Goal: Information Seeking & Learning: Learn about a topic

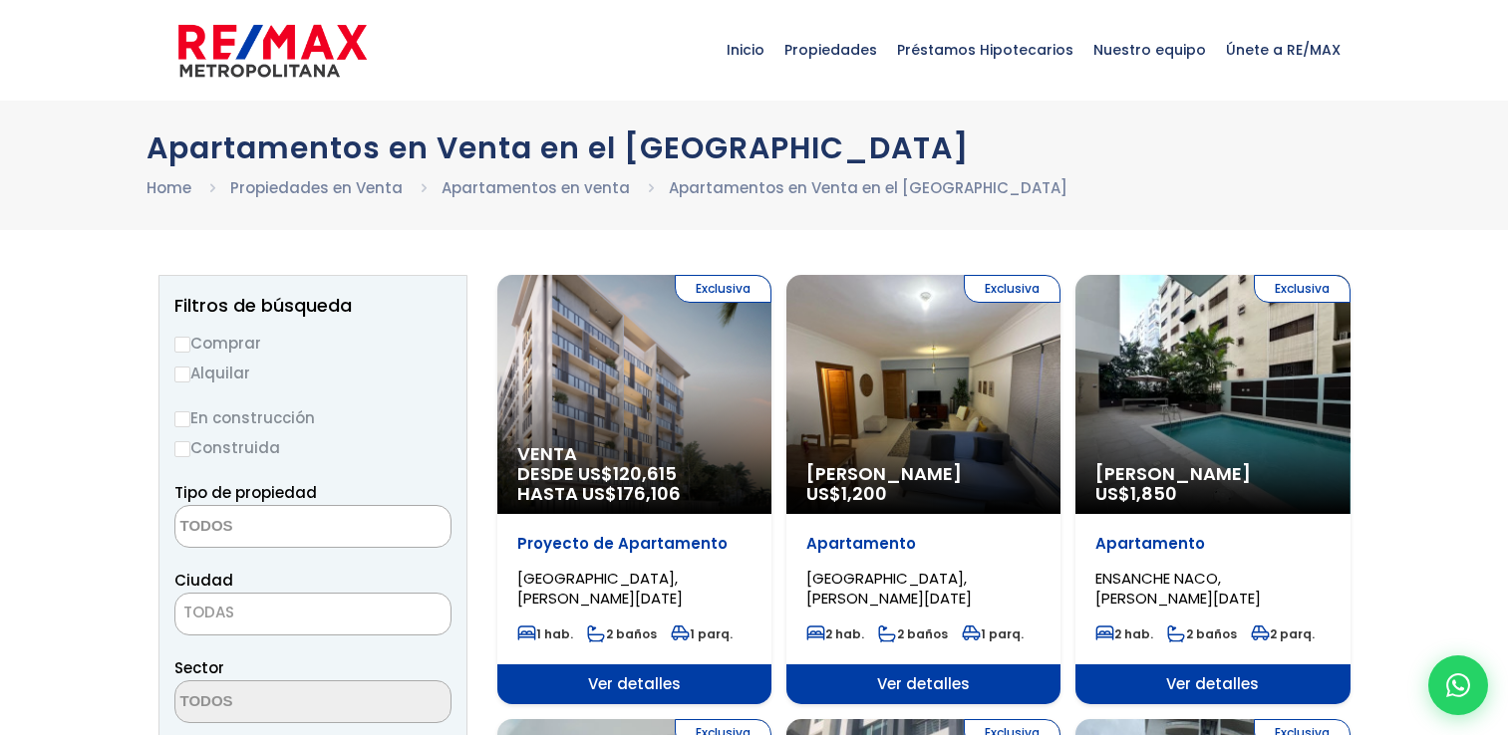
select select
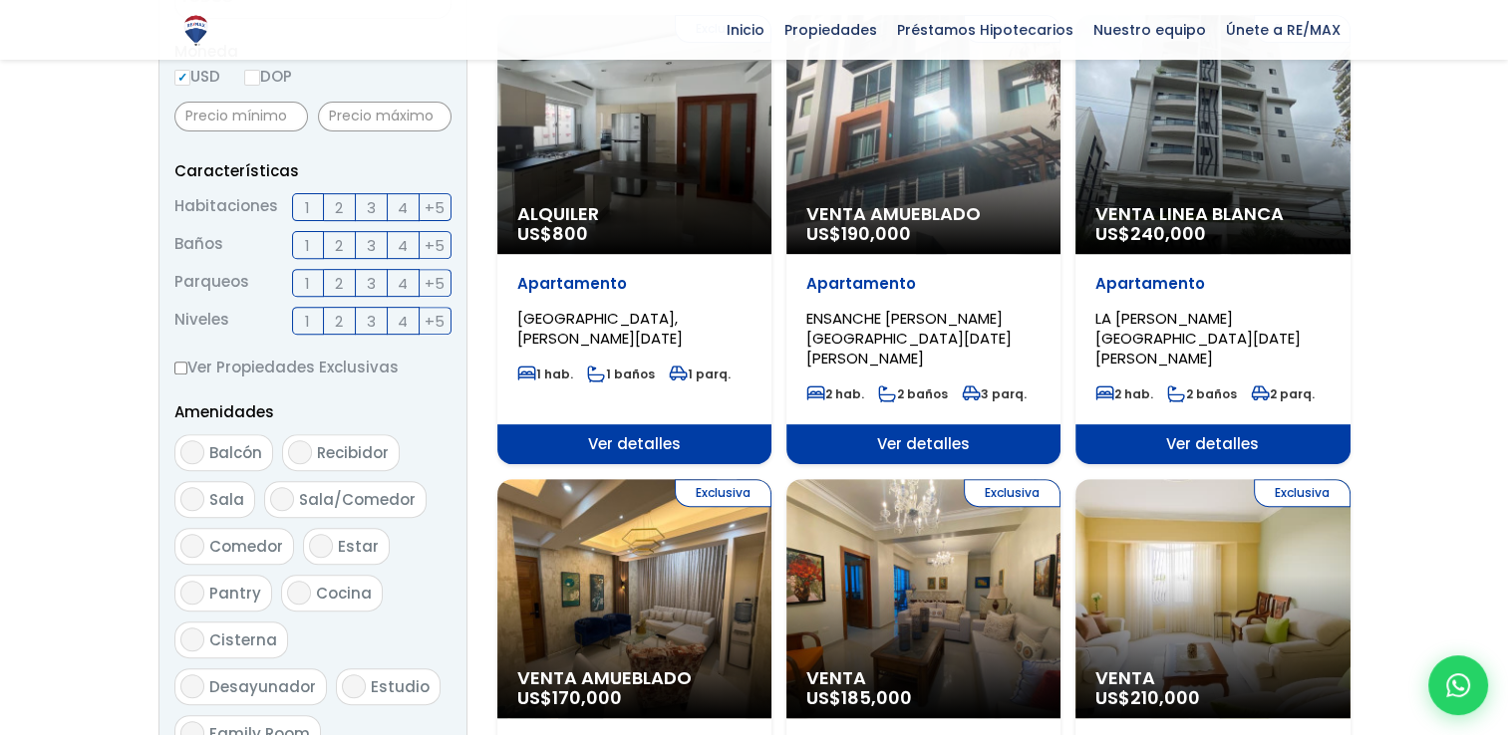
scroll to position [597, 0]
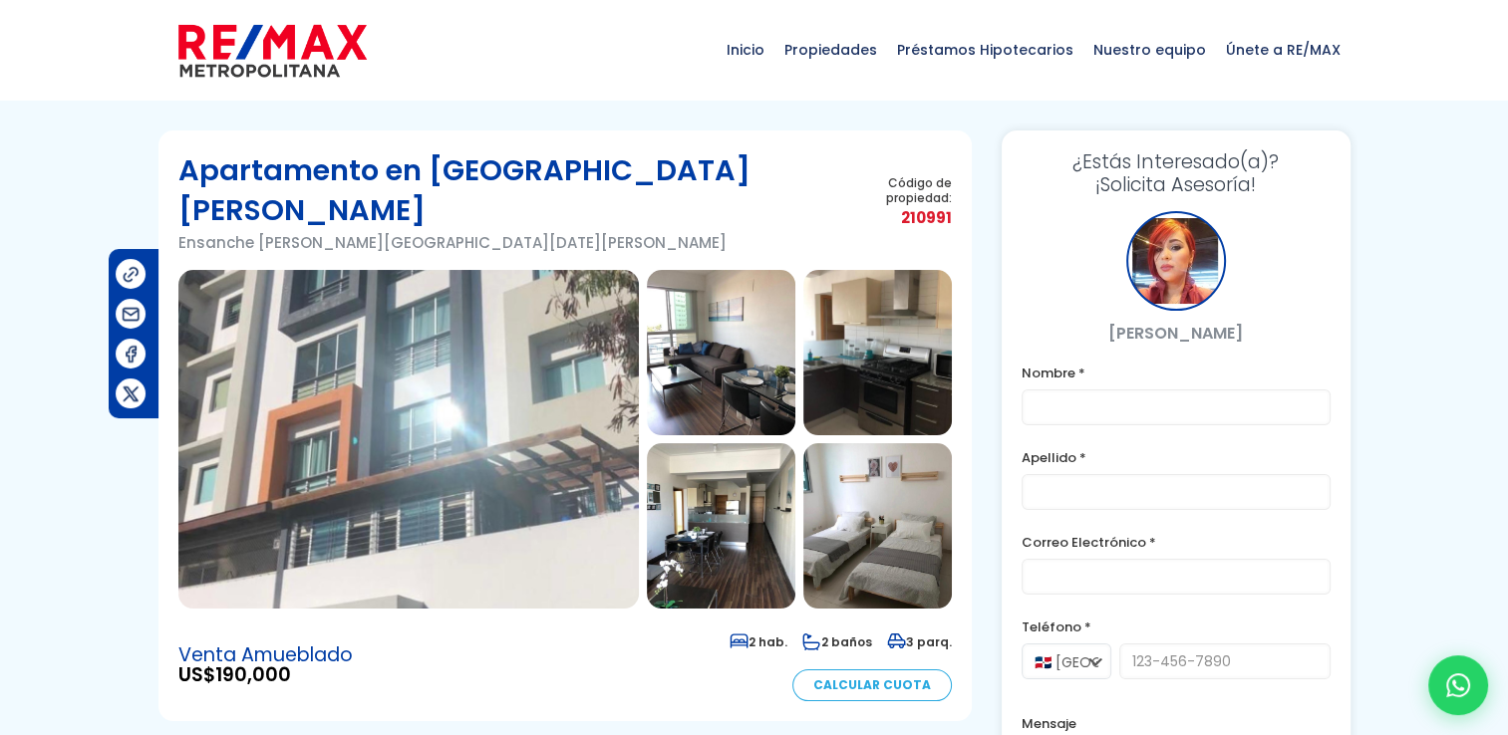
click at [737, 319] on img at bounding box center [721, 352] width 148 height 165
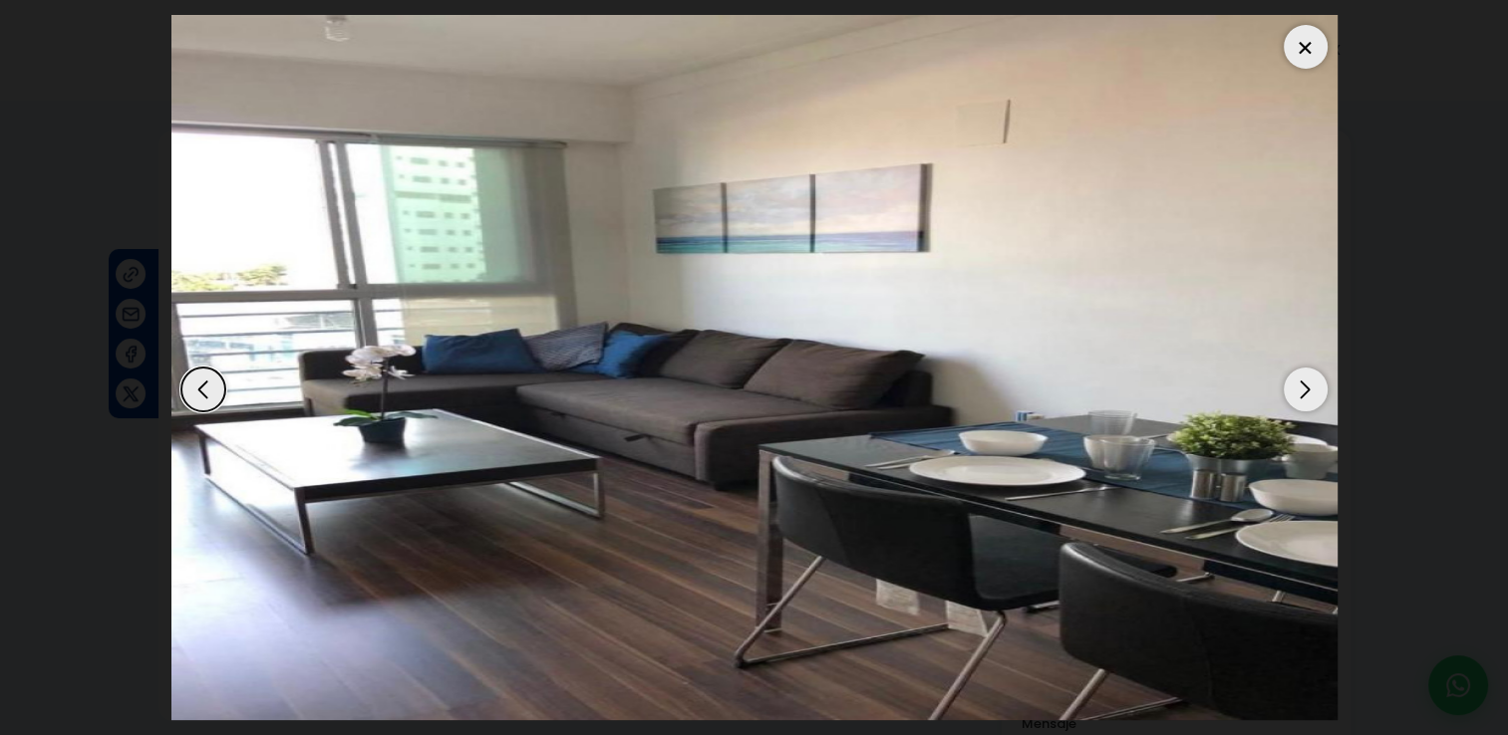
click at [1297, 385] on div "Next slide" at bounding box center [1306, 390] width 44 height 44
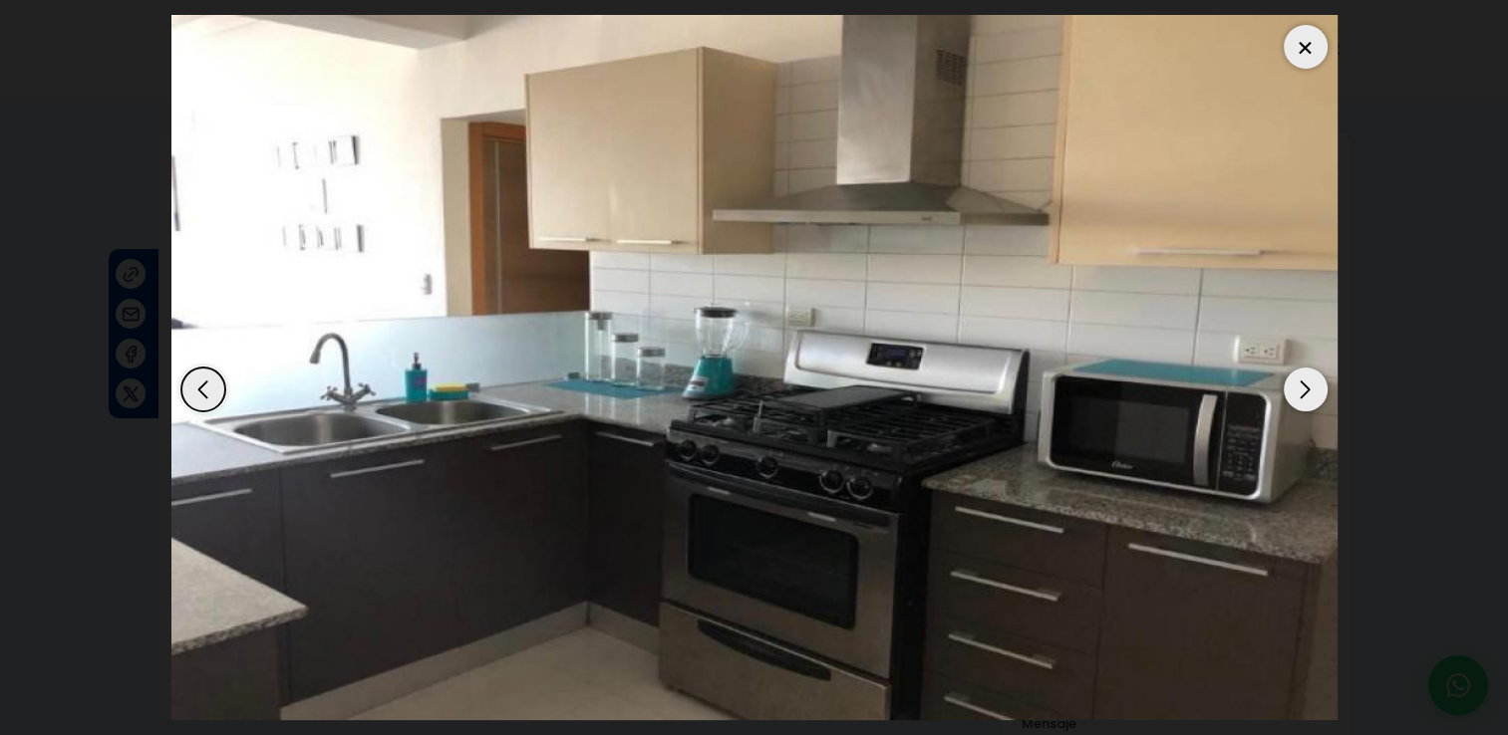
click at [1297, 385] on div "Next slide" at bounding box center [1306, 390] width 44 height 44
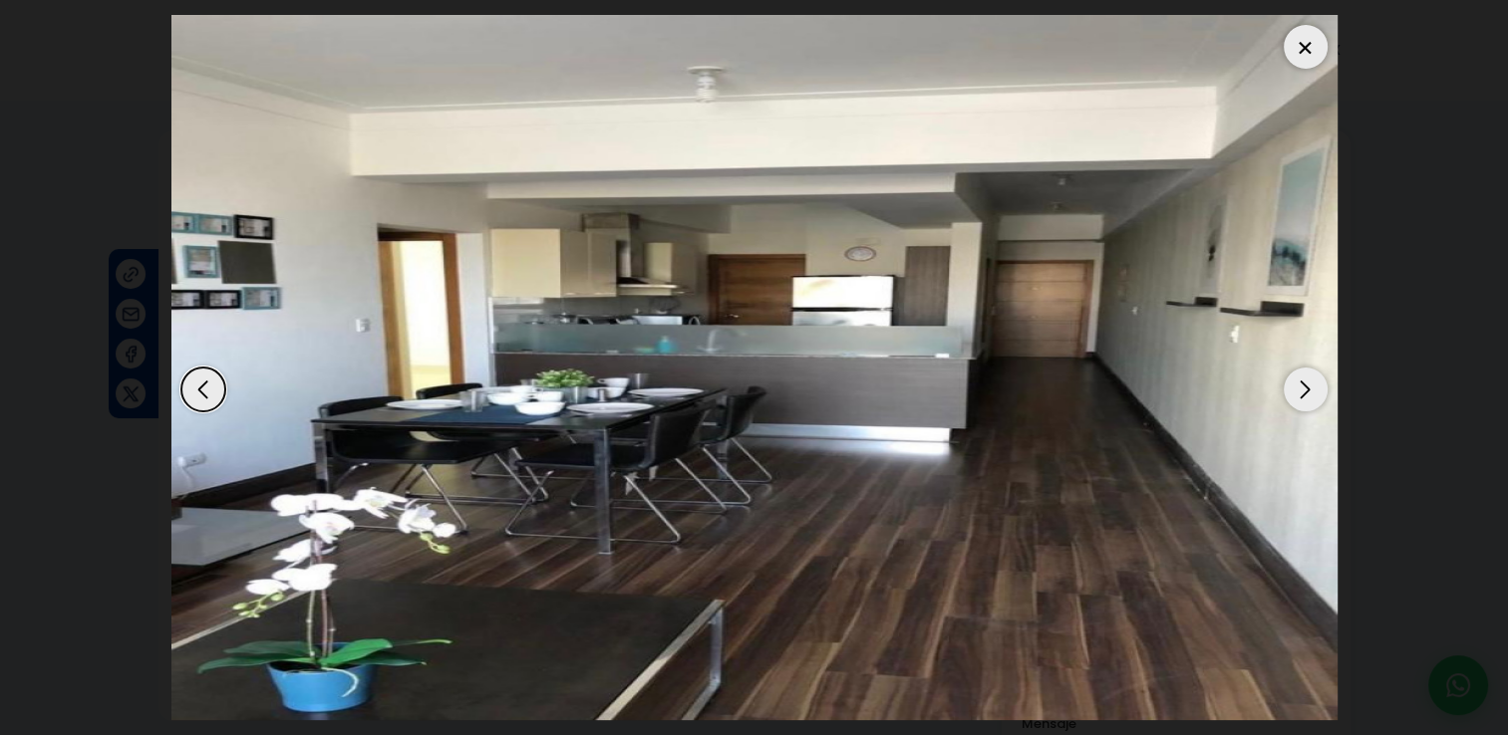
click at [1297, 385] on div "Next slide" at bounding box center [1306, 390] width 44 height 44
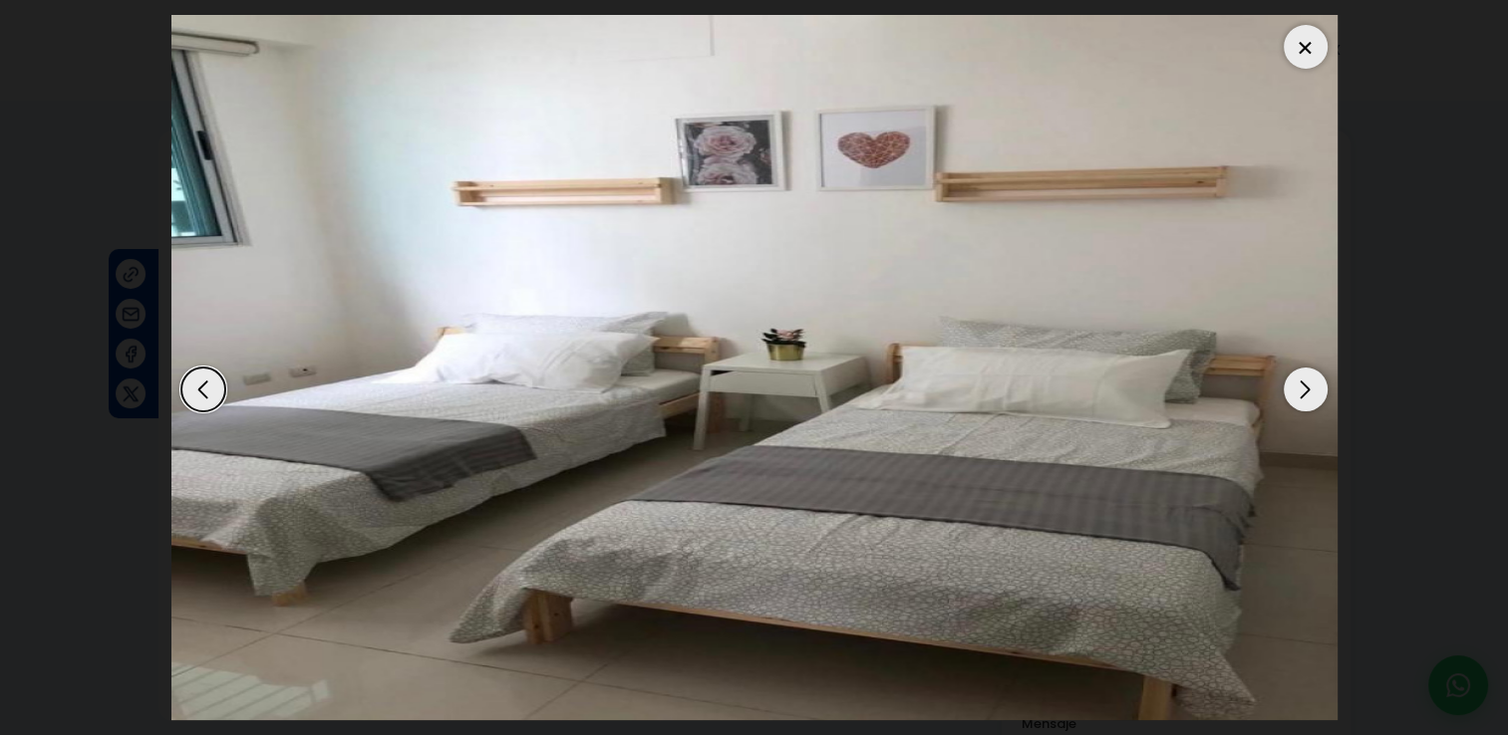
click at [1297, 385] on div "Next slide" at bounding box center [1306, 390] width 44 height 44
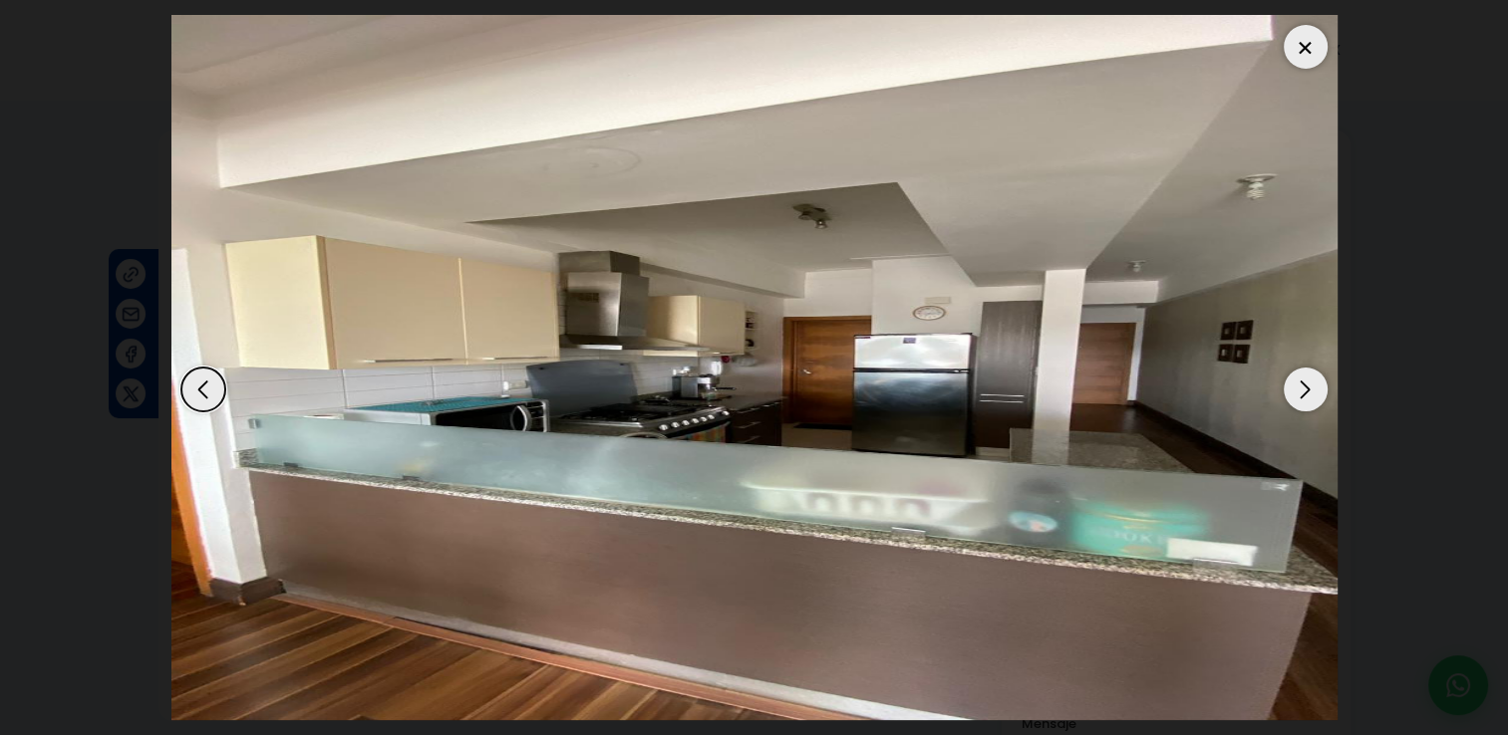
click at [1297, 385] on div "Next slide" at bounding box center [1306, 390] width 44 height 44
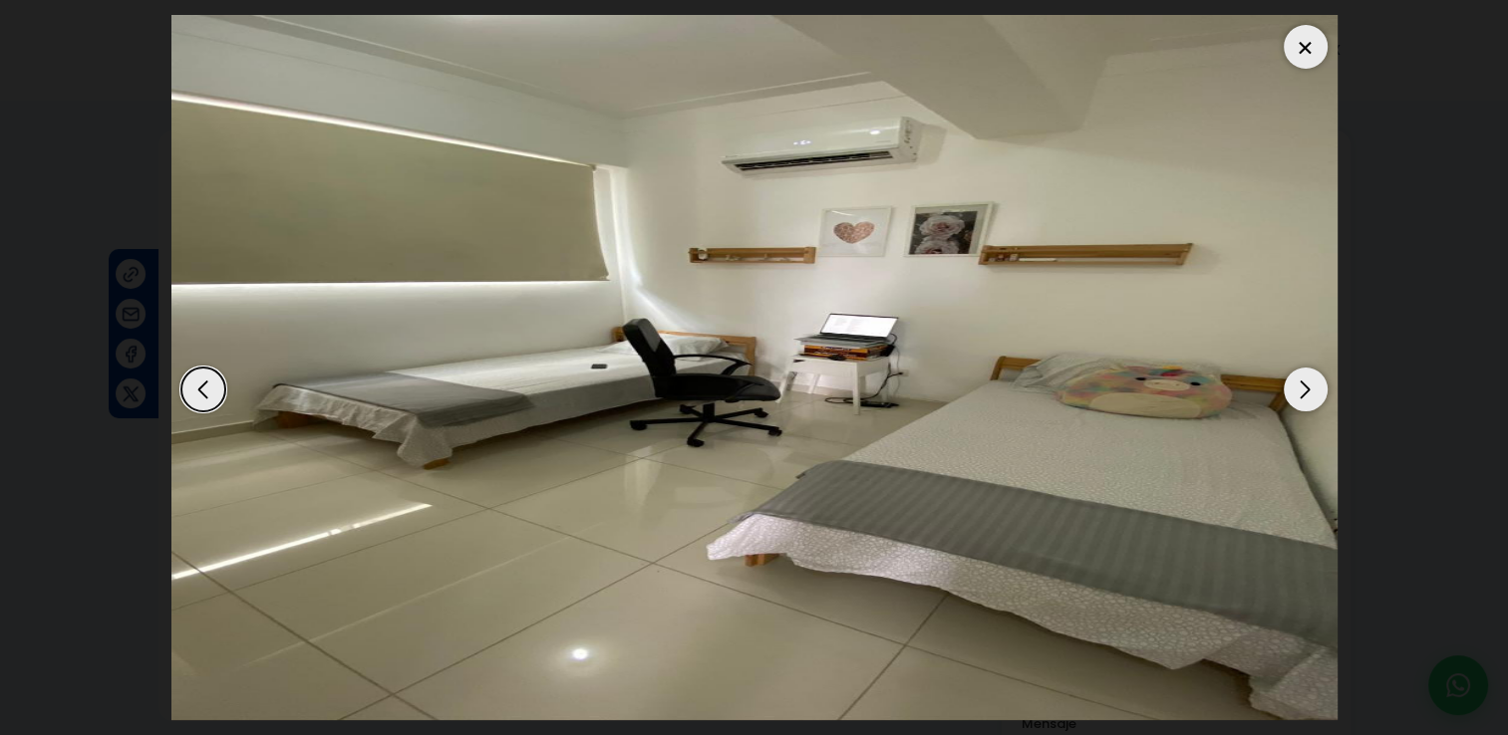
click at [1299, 37] on div at bounding box center [1306, 47] width 44 height 44
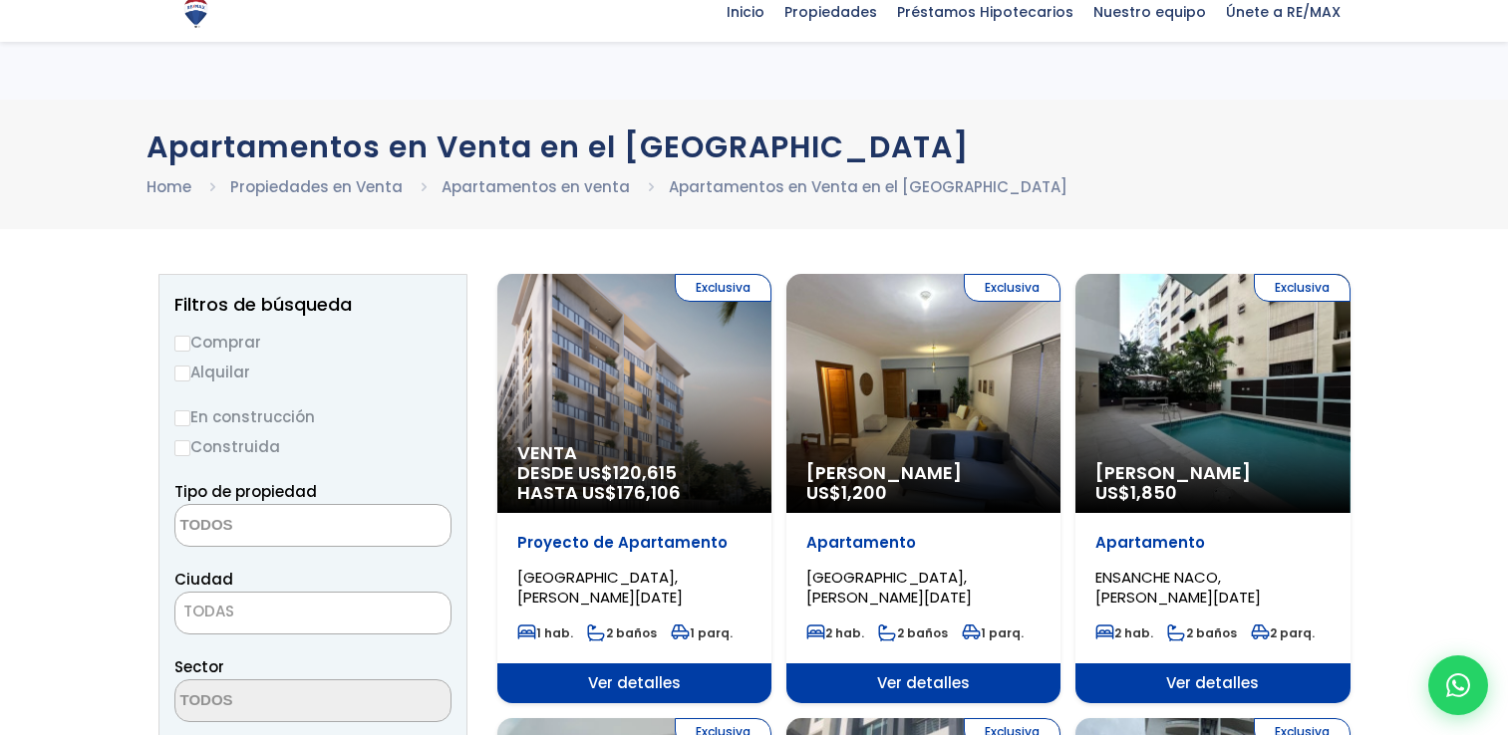
select select
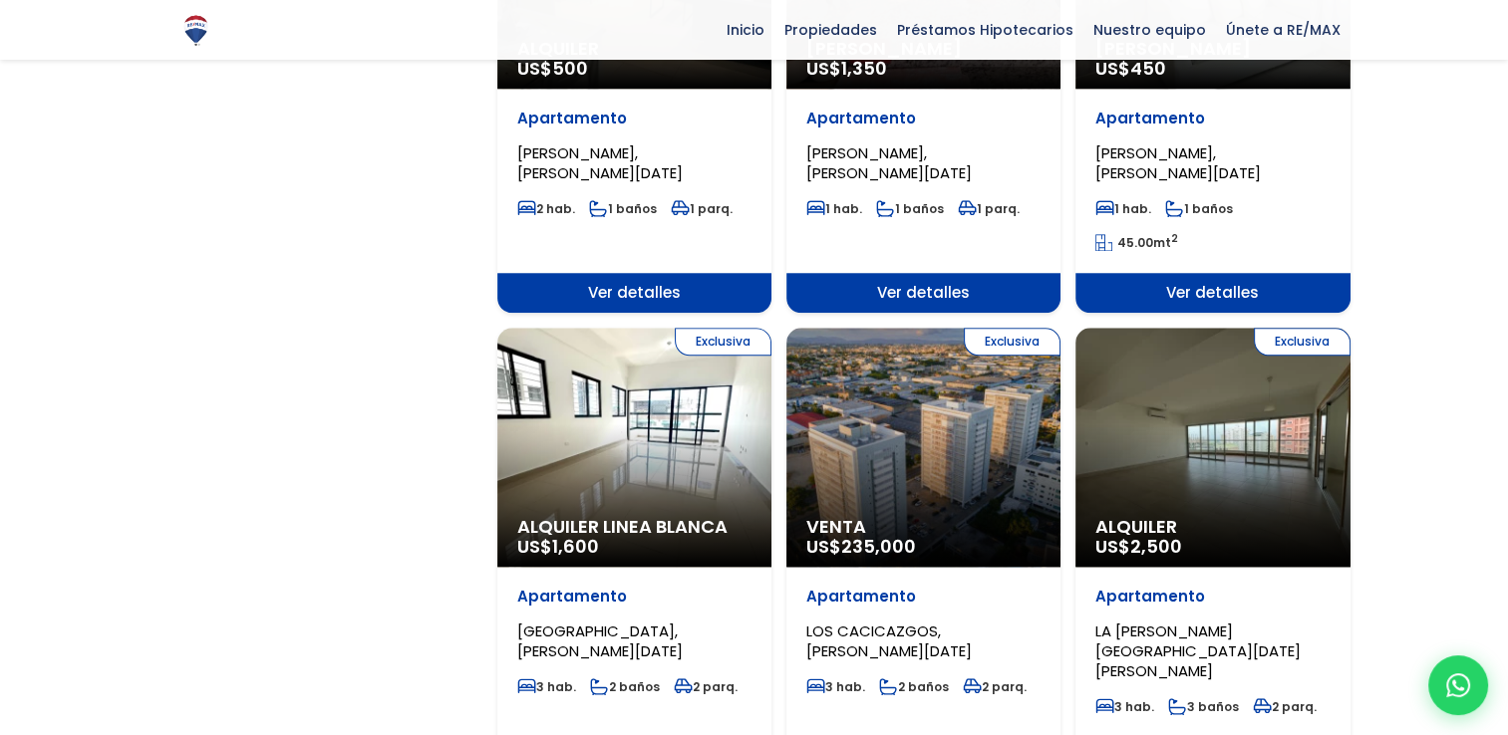
scroll to position [2442, 0]
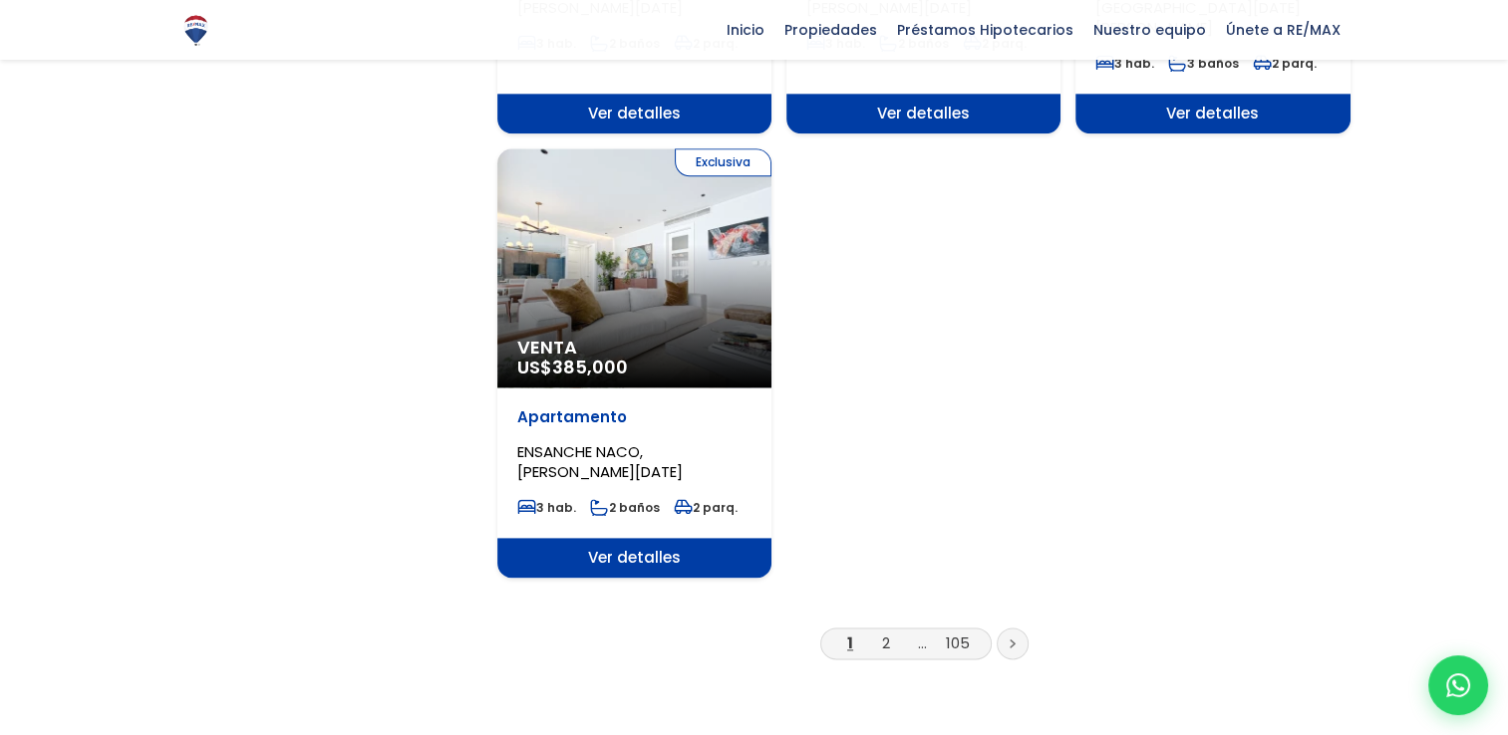
click at [1014, 628] on link at bounding box center [1013, 644] width 32 height 32
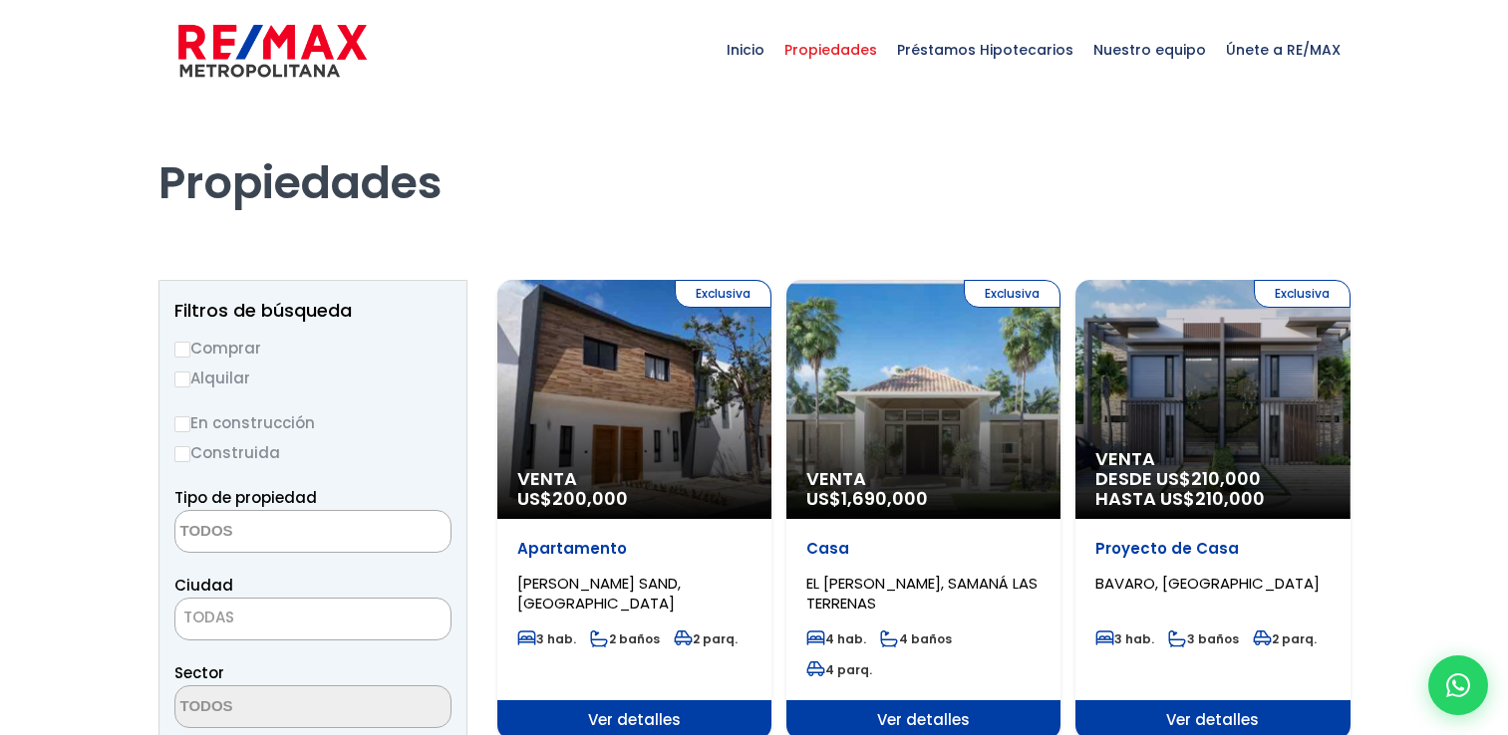
select select
click at [181, 347] on input "Comprar" at bounding box center [182, 350] width 16 height 16
radio input "true"
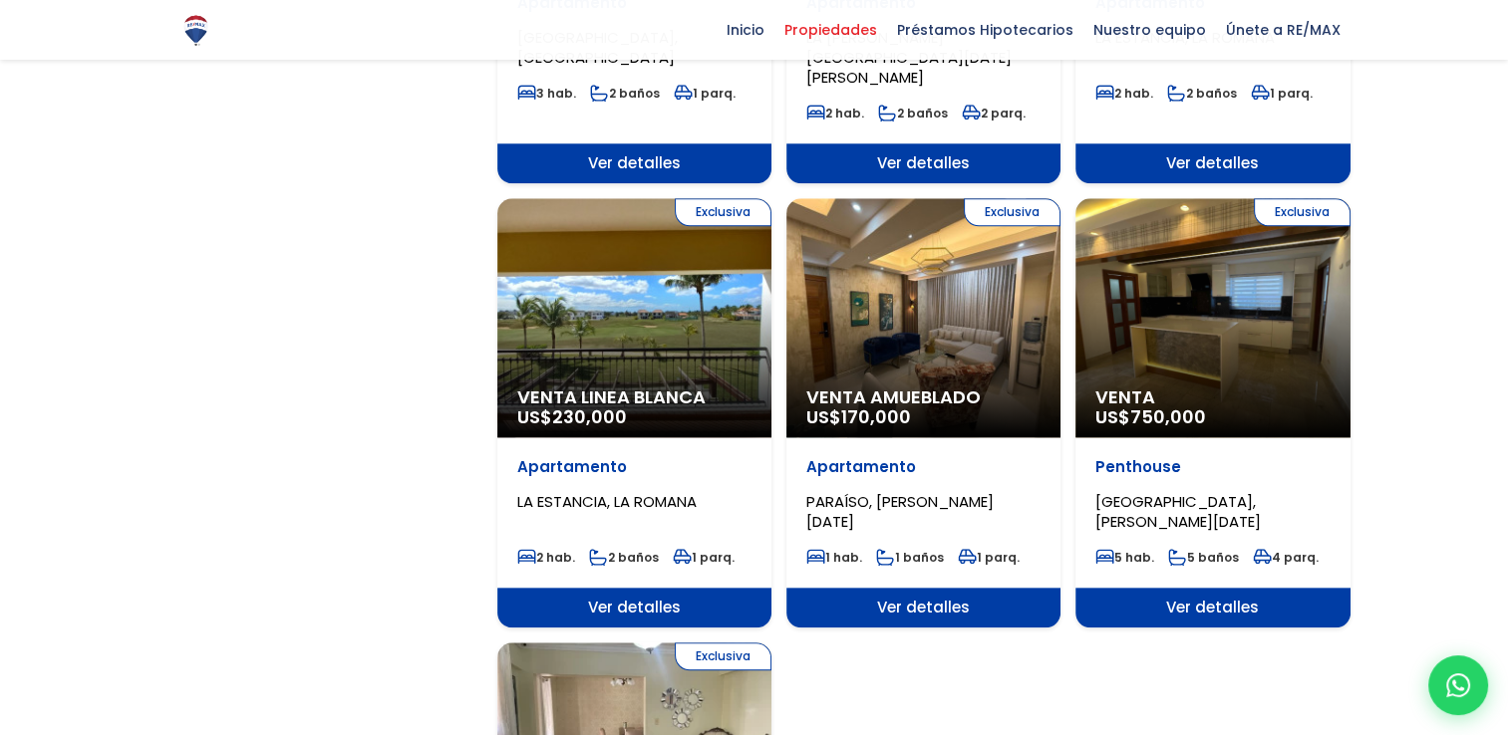
scroll to position [2573, 0]
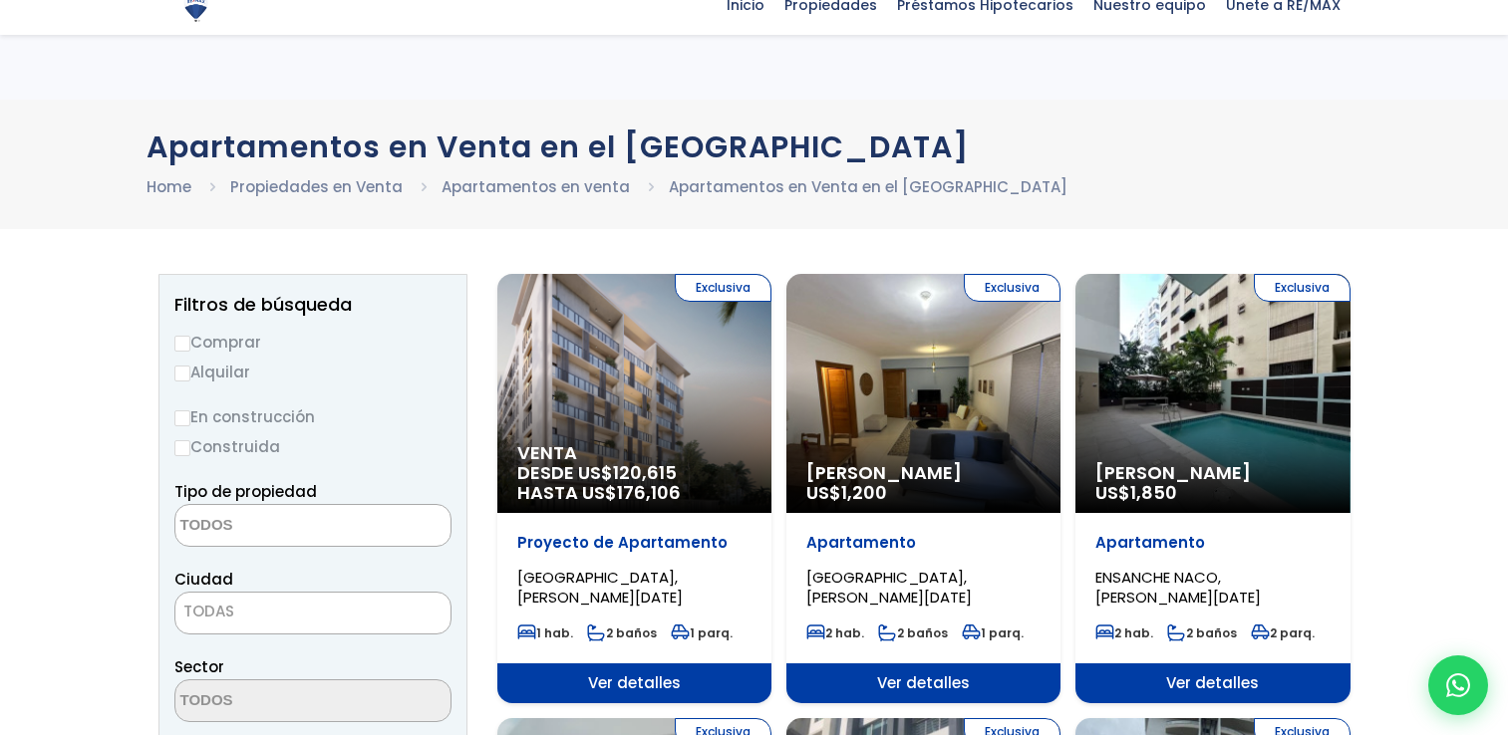
select select
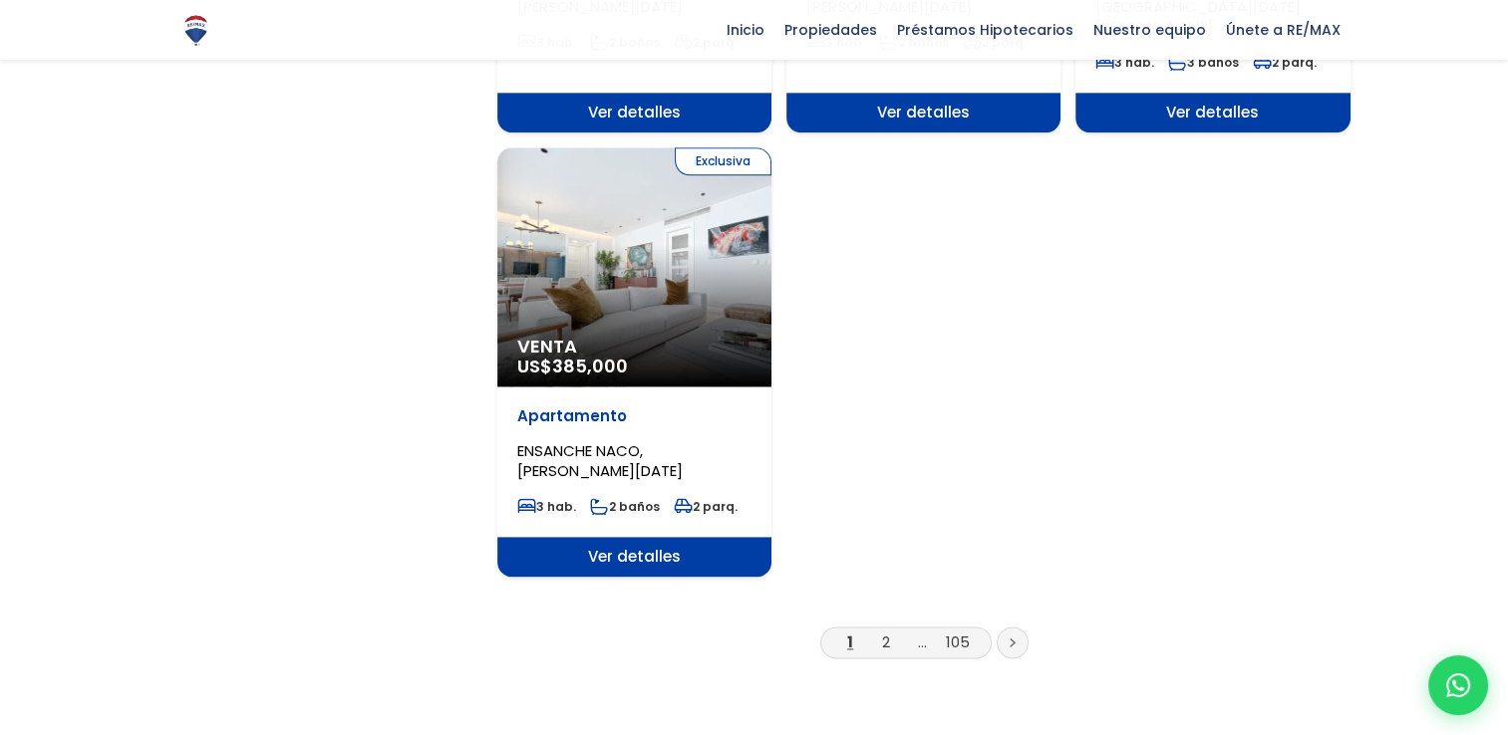
scroll to position [2442, 0]
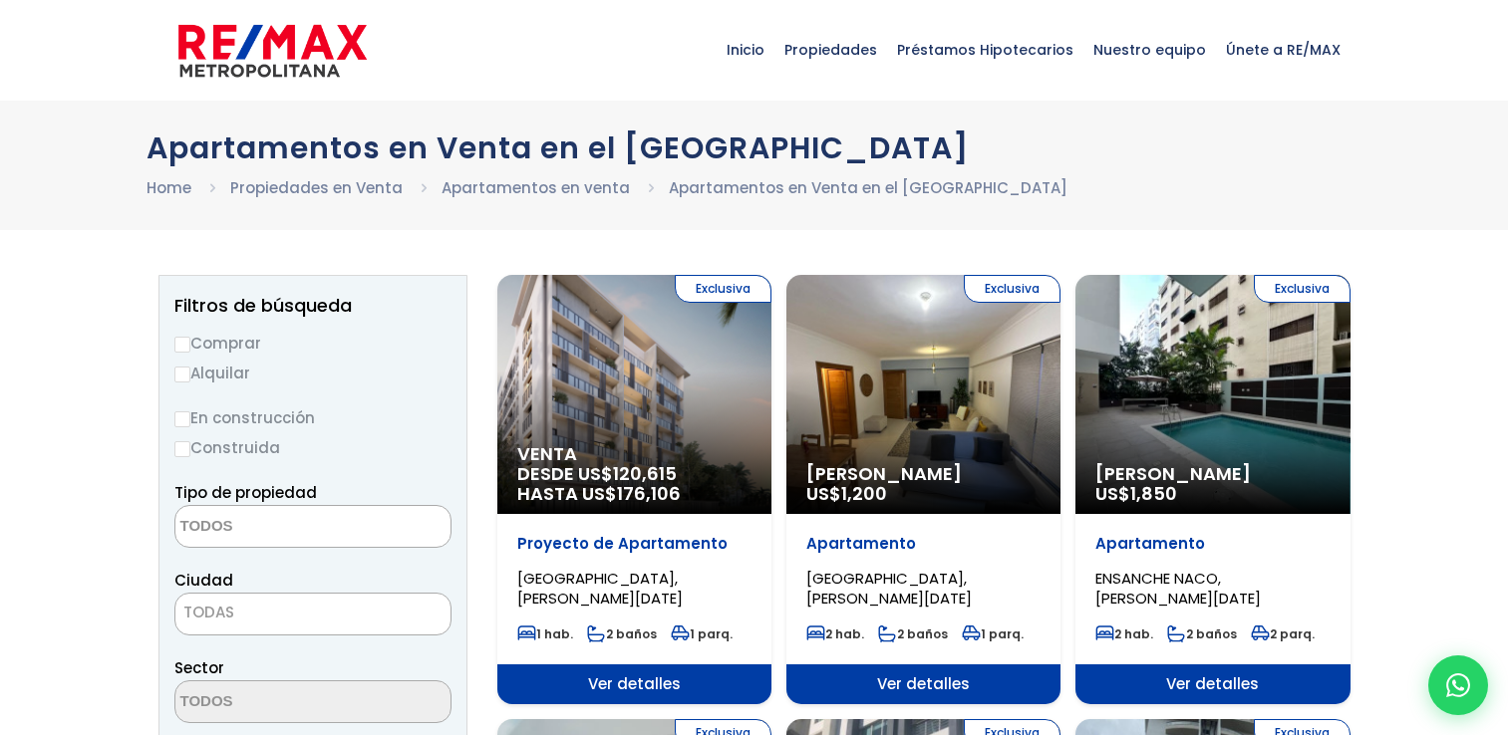
select select
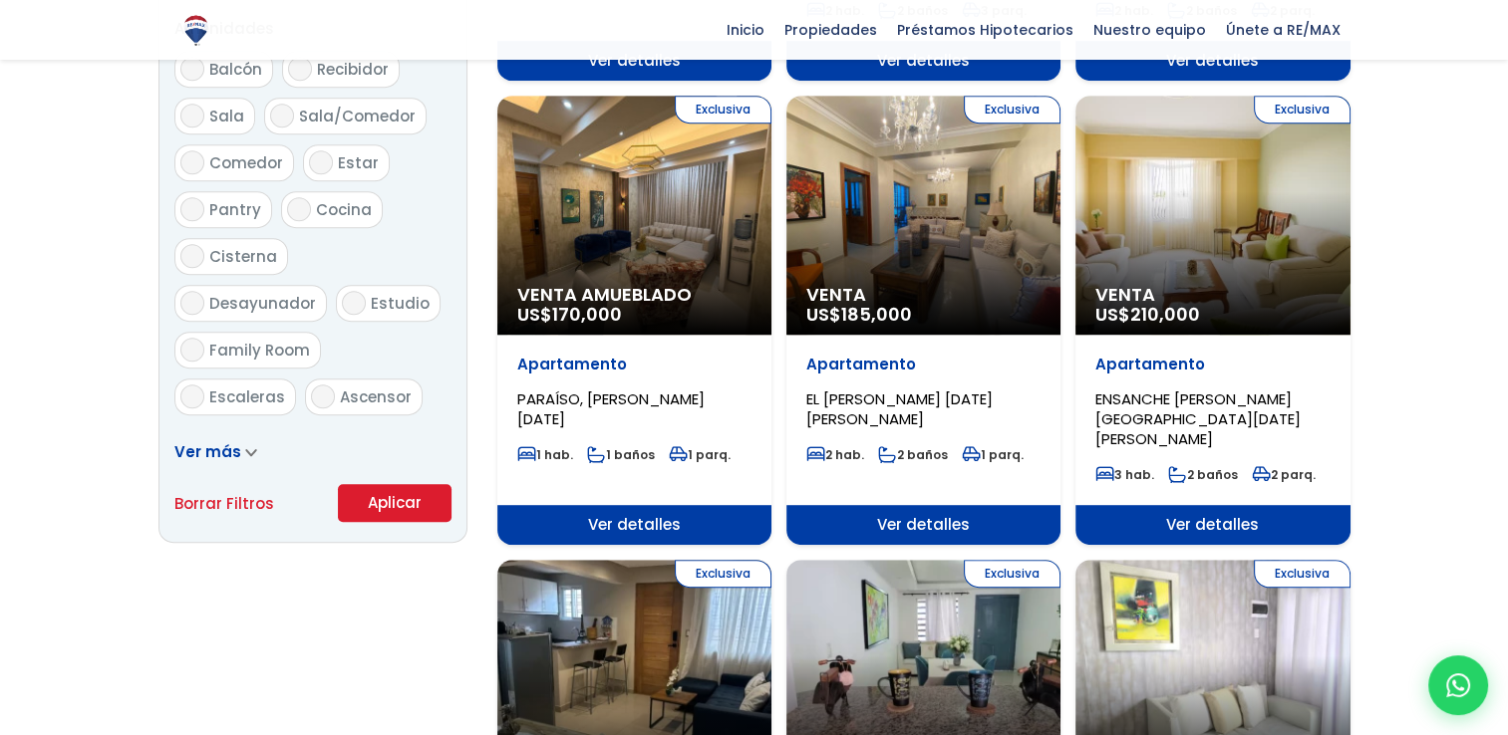
scroll to position [954, 0]
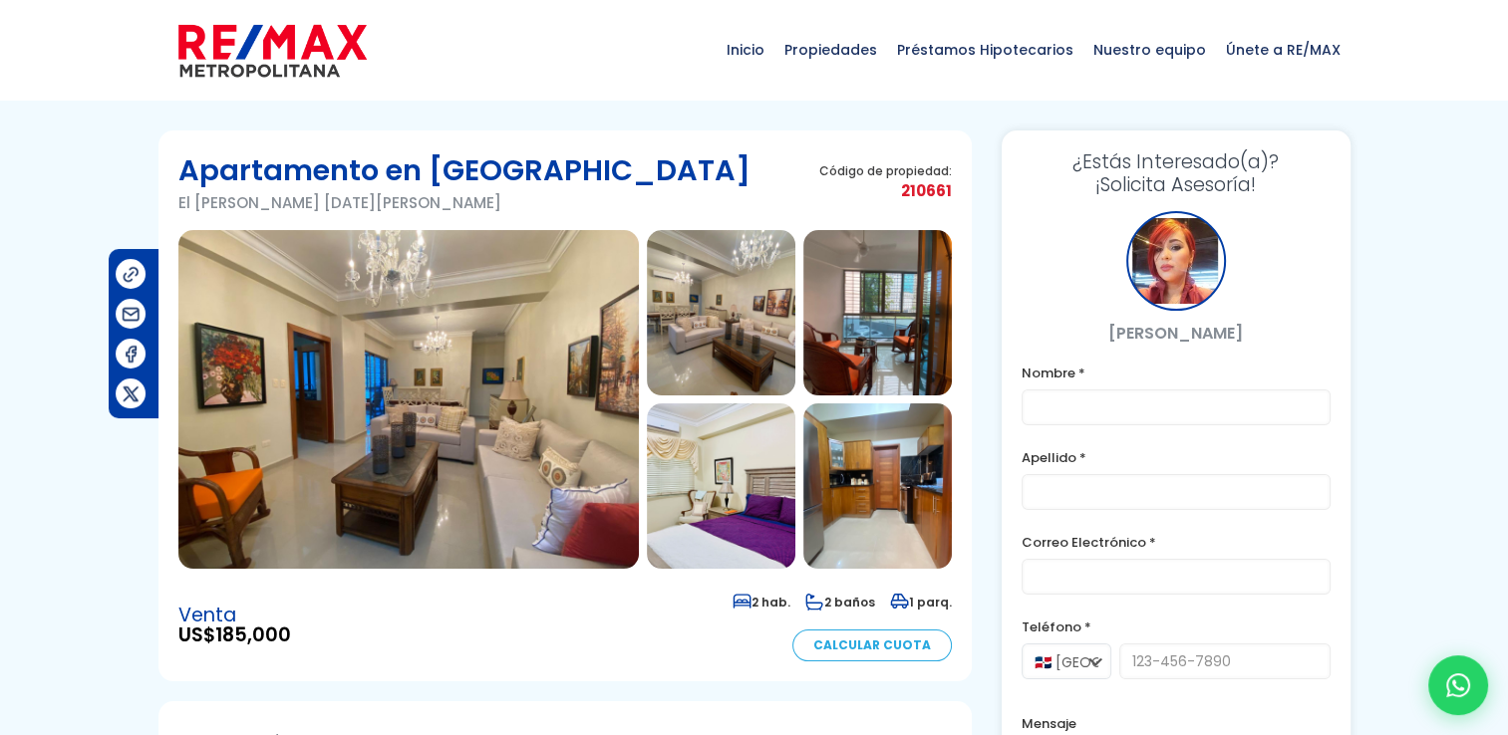
click at [740, 305] on img at bounding box center [721, 312] width 148 height 165
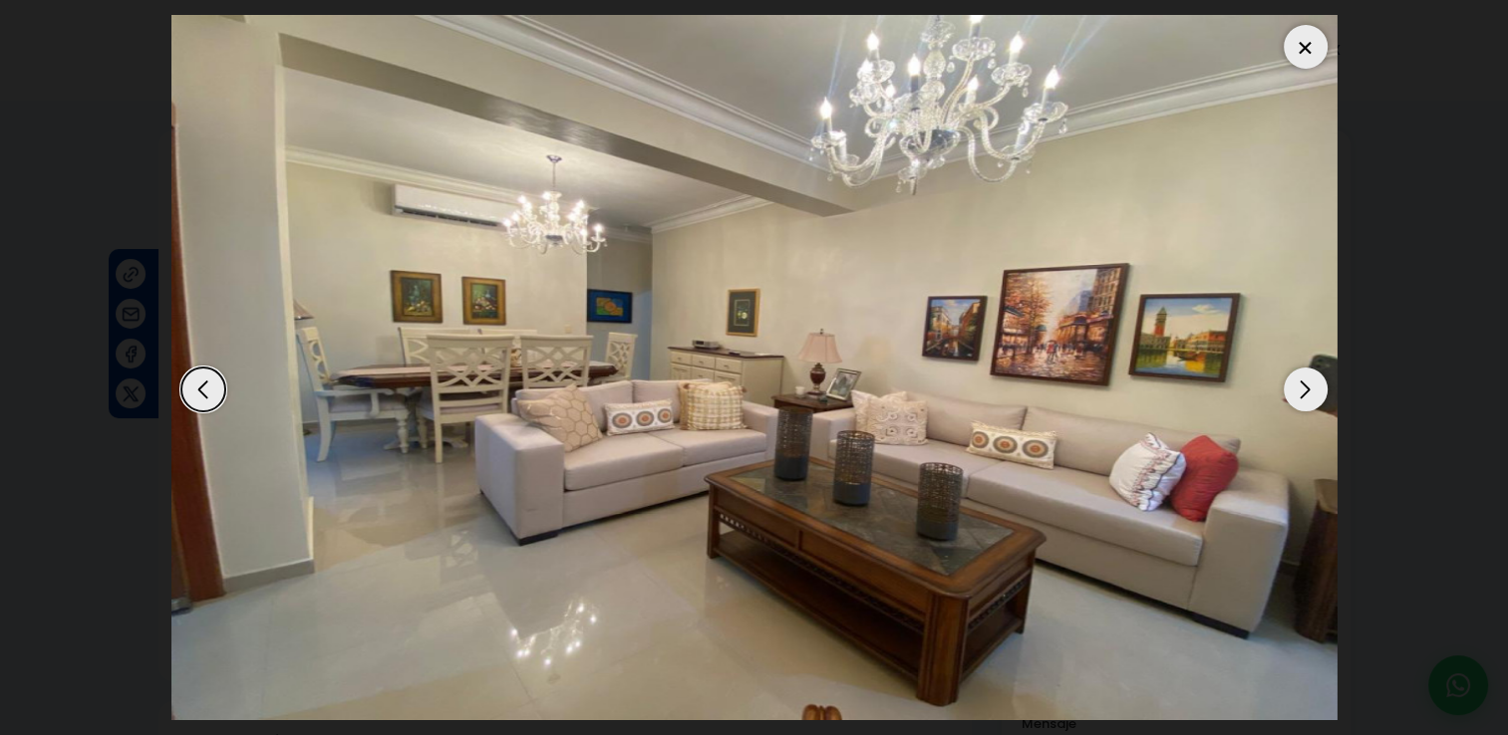
click at [1304, 386] on div "Next slide" at bounding box center [1306, 390] width 44 height 44
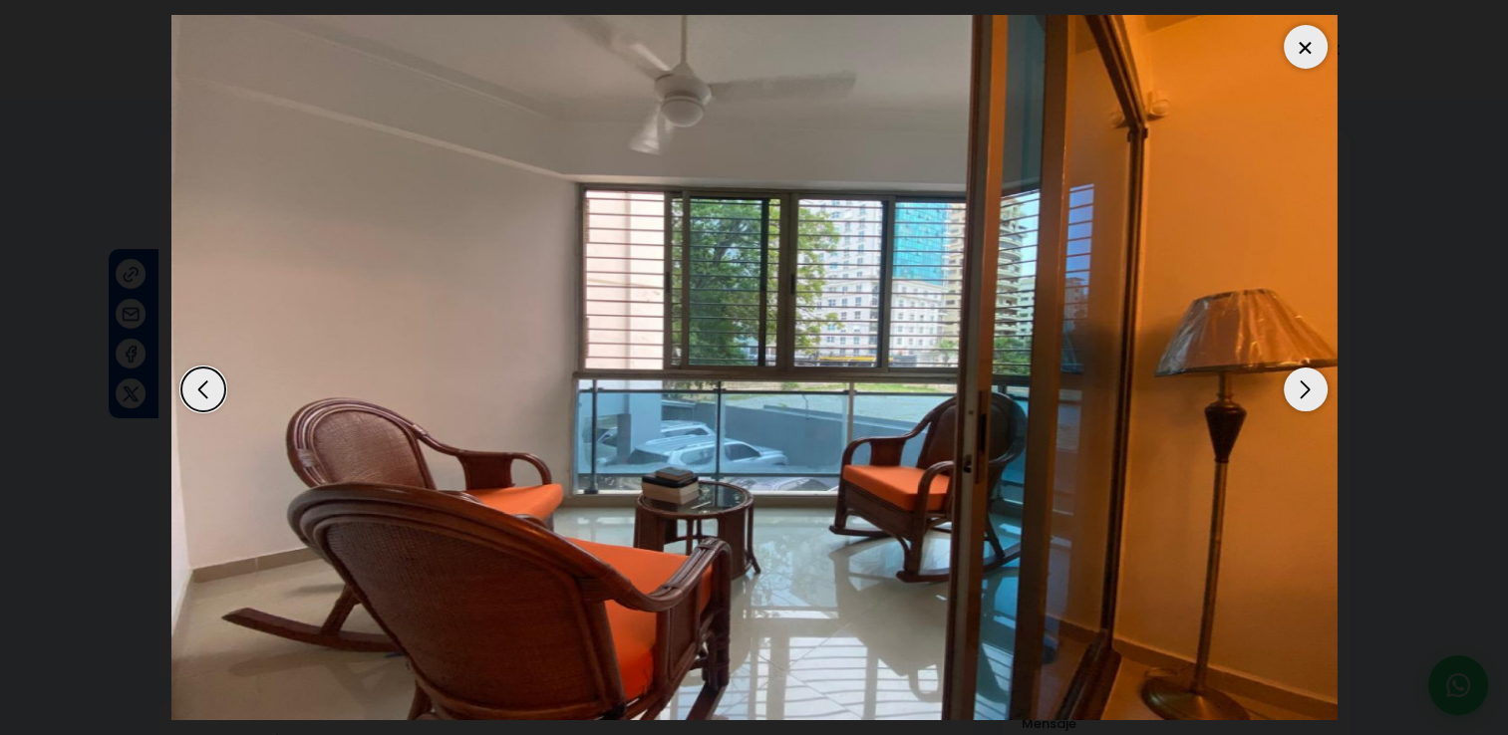
click at [1304, 386] on div "Next slide" at bounding box center [1306, 390] width 44 height 44
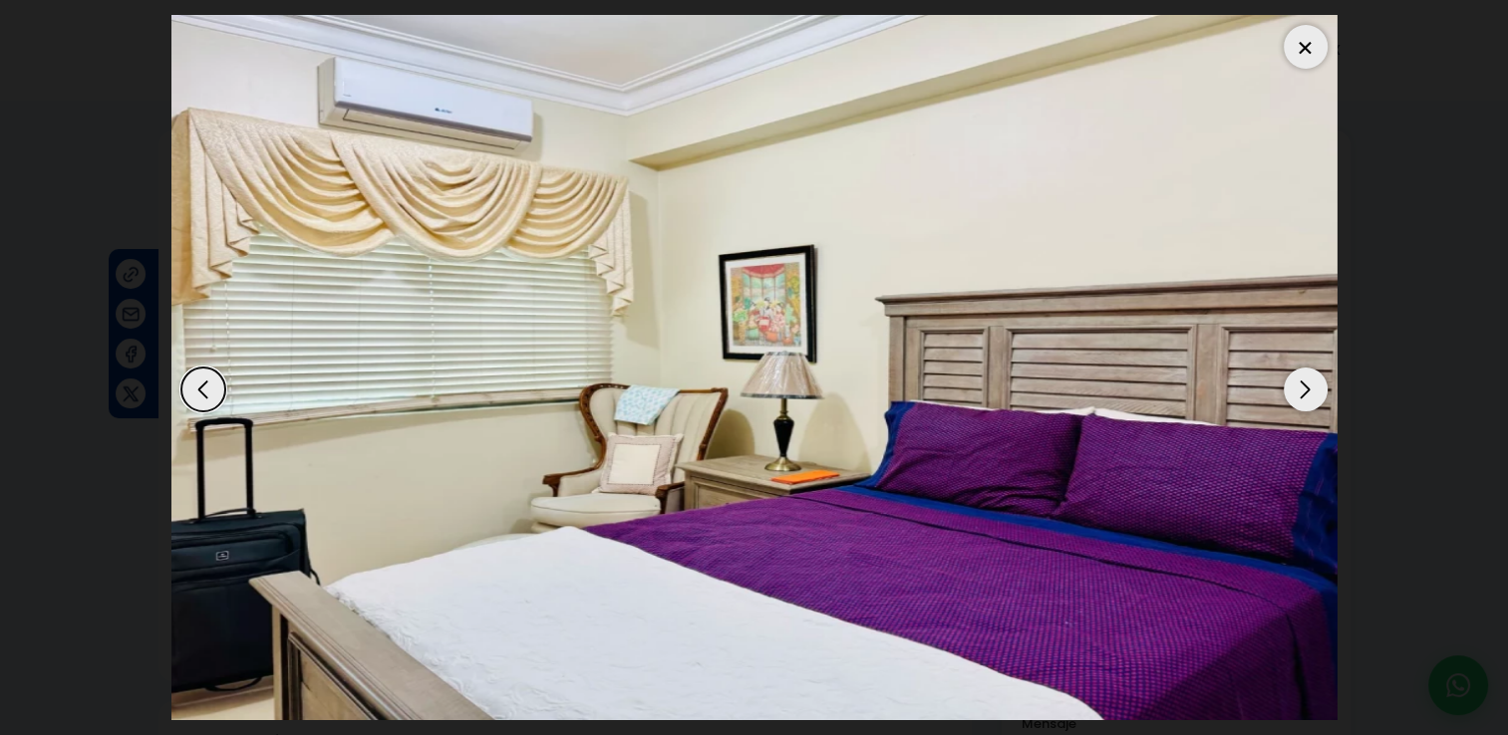
click at [1304, 386] on div "Next slide" at bounding box center [1306, 390] width 44 height 44
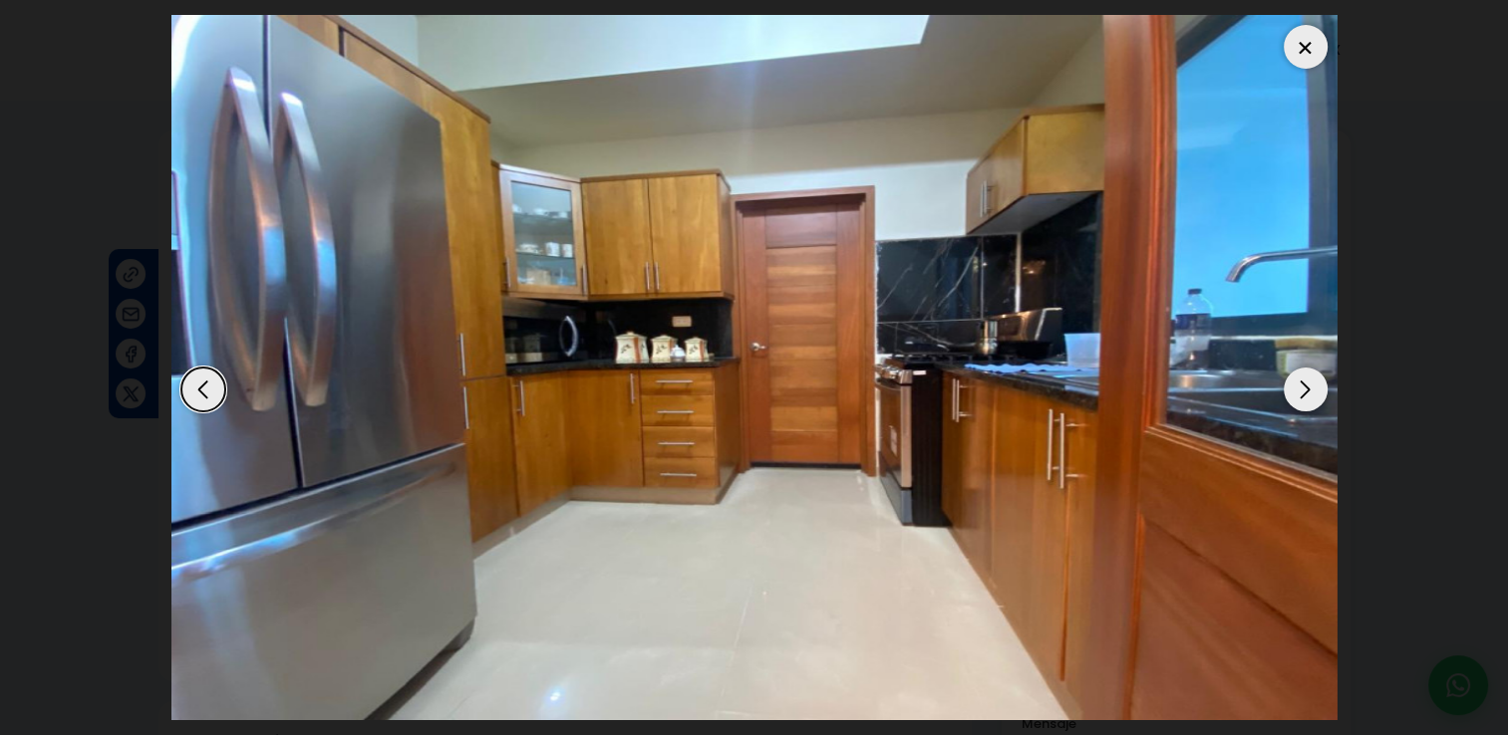
click at [1304, 386] on div "Next slide" at bounding box center [1306, 390] width 44 height 44
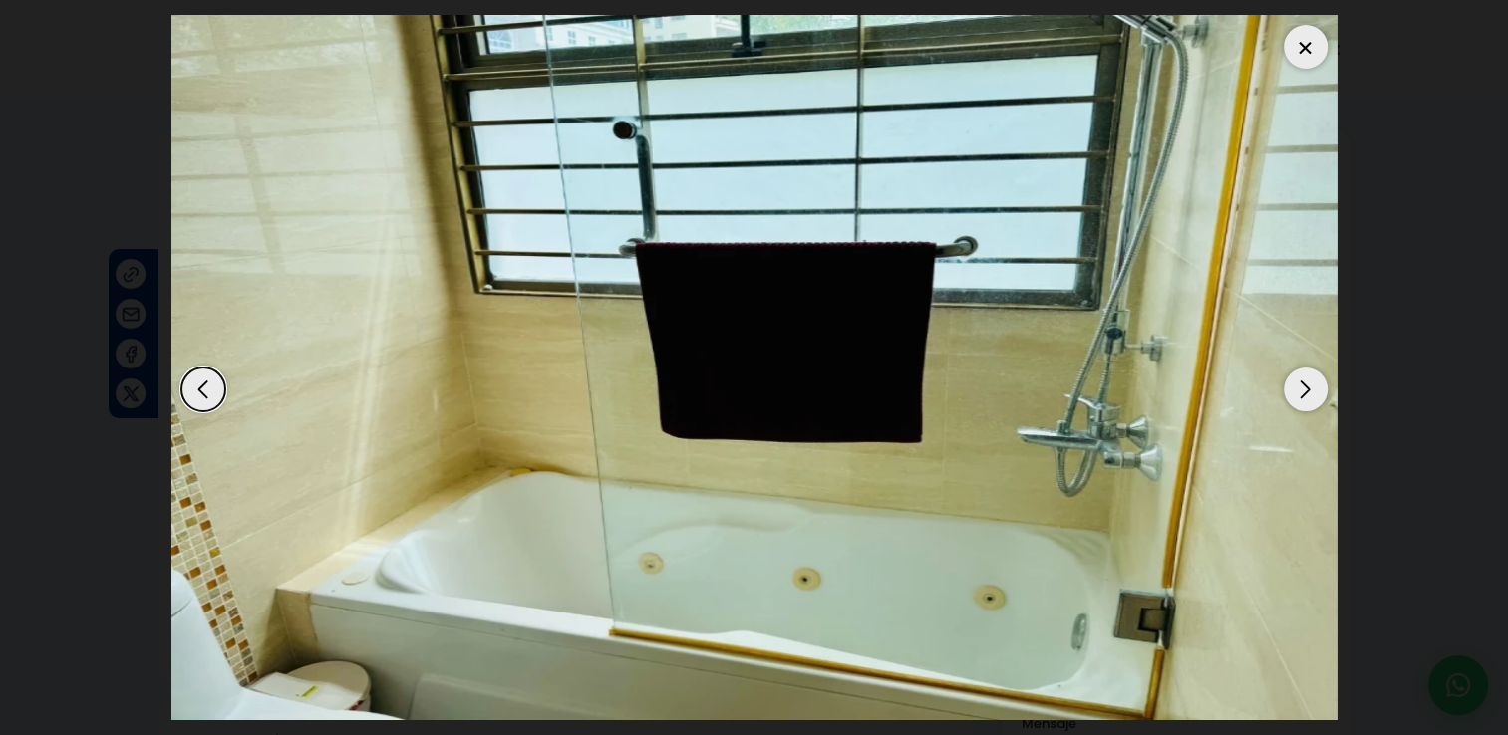
click at [1304, 386] on div "Next slide" at bounding box center [1306, 390] width 44 height 44
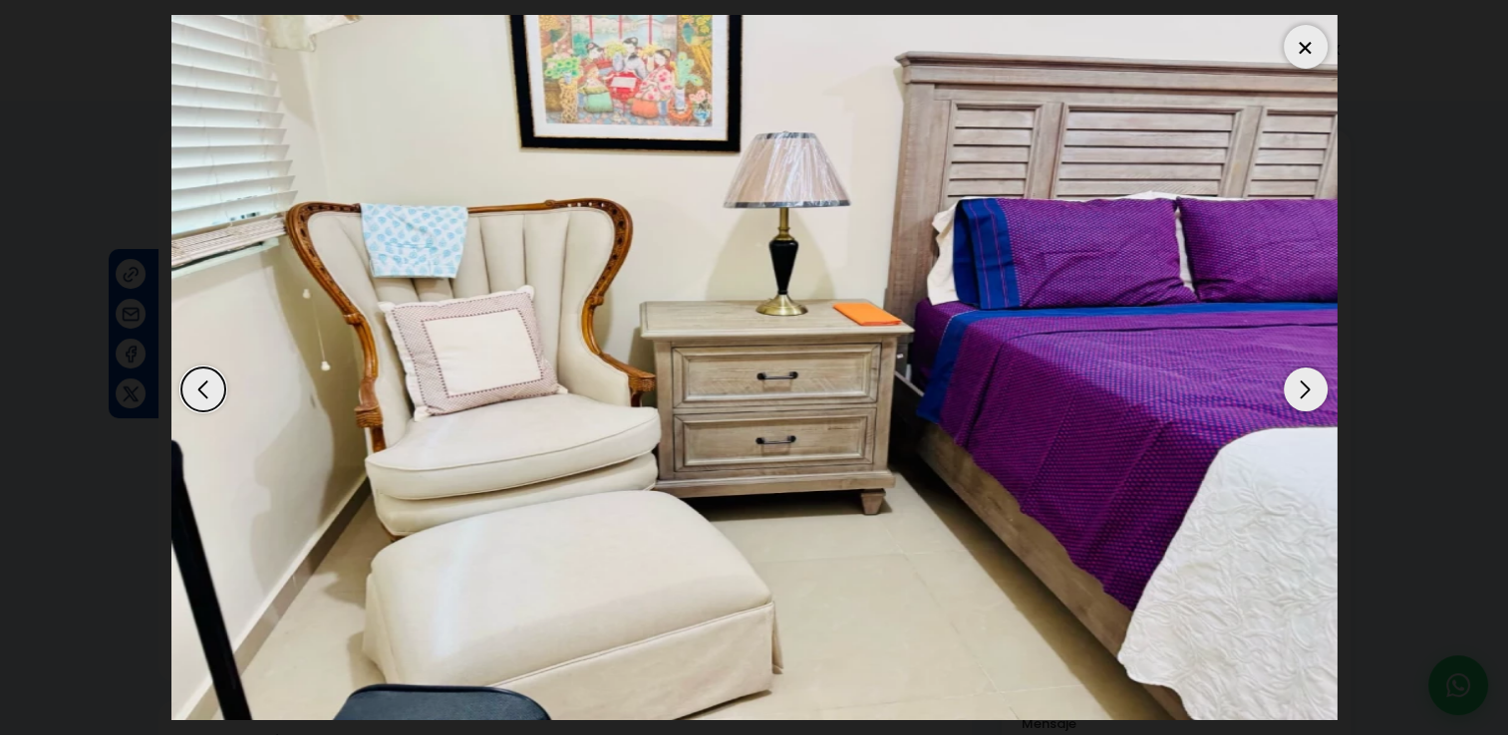
click at [1304, 386] on div "Next slide" at bounding box center [1306, 390] width 44 height 44
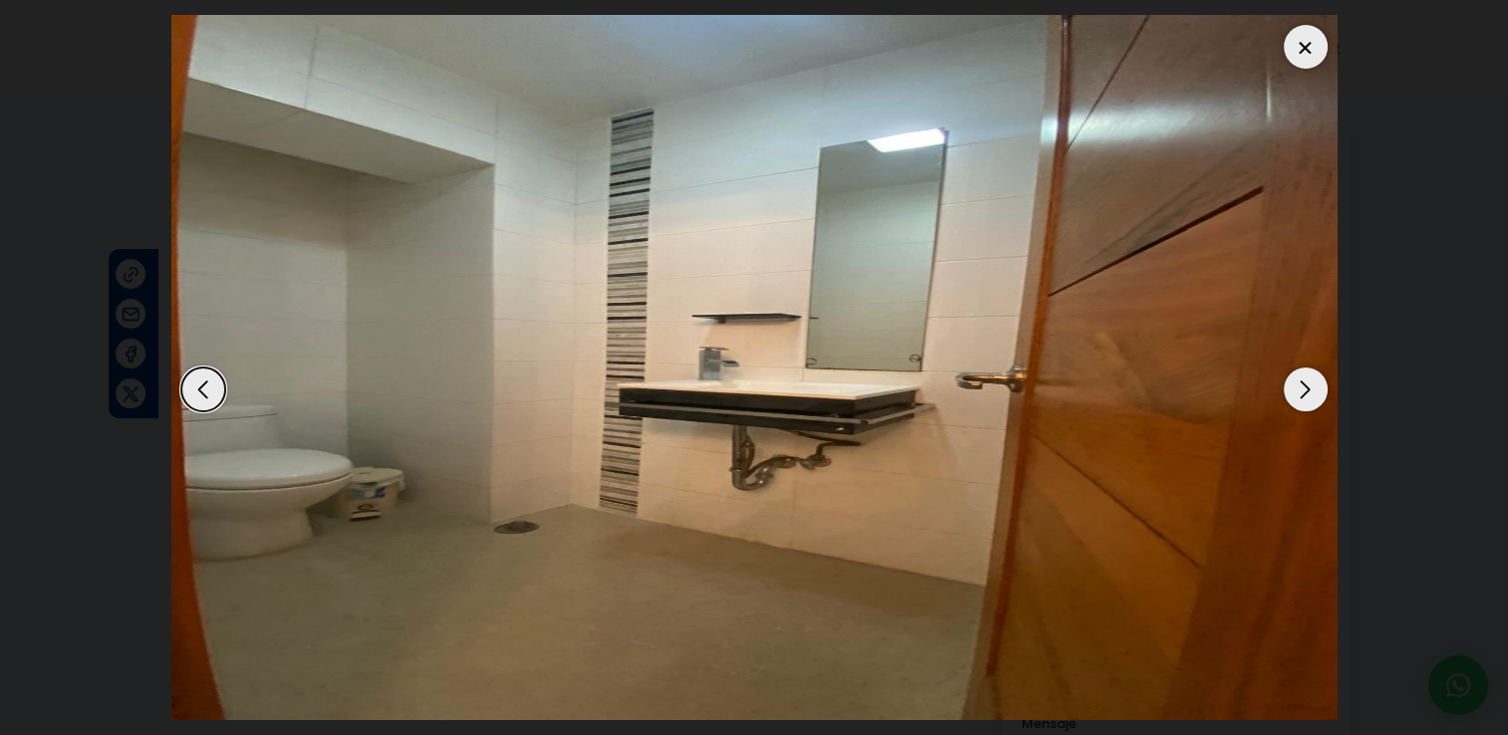
click at [1304, 386] on div "Next slide" at bounding box center [1306, 390] width 44 height 44
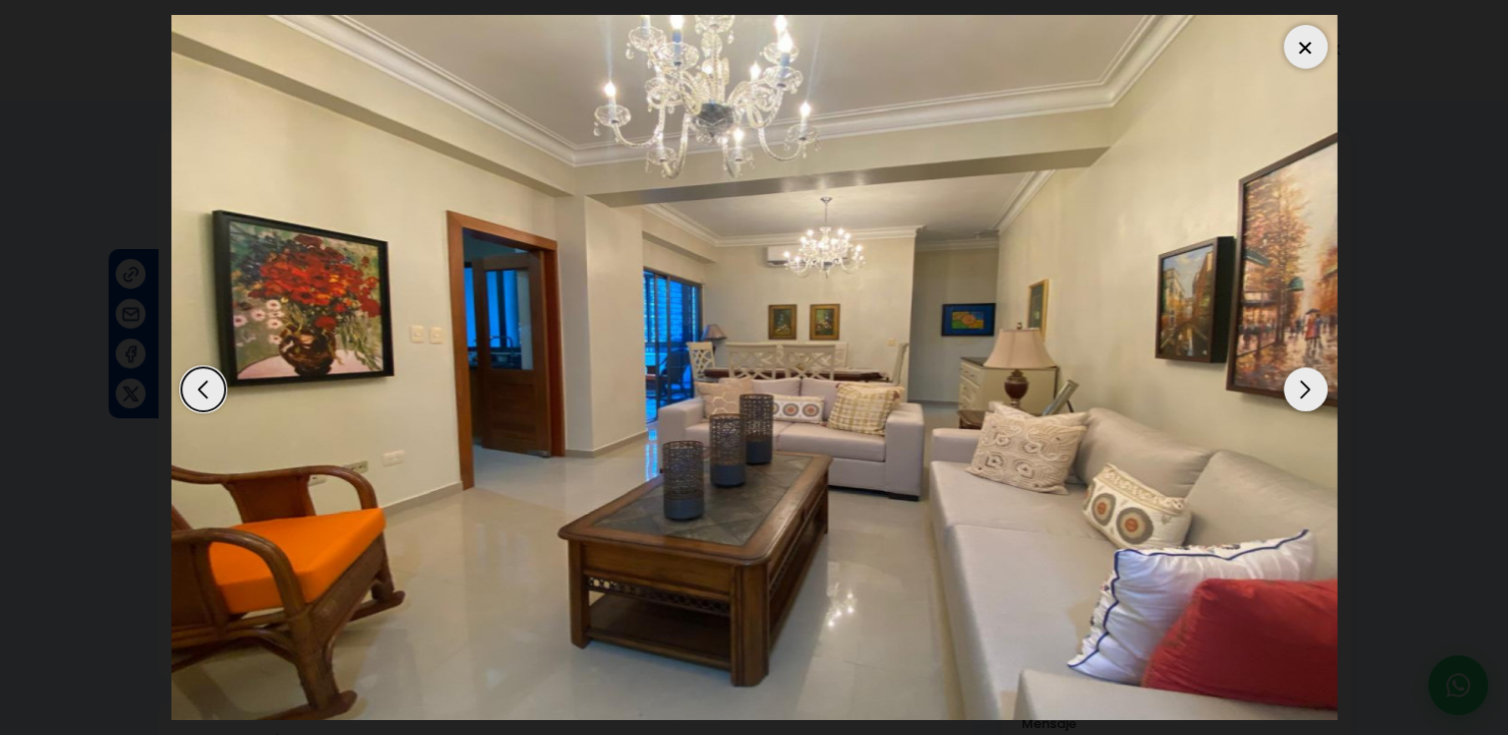
click at [1304, 386] on div "Next slide" at bounding box center [1306, 390] width 44 height 44
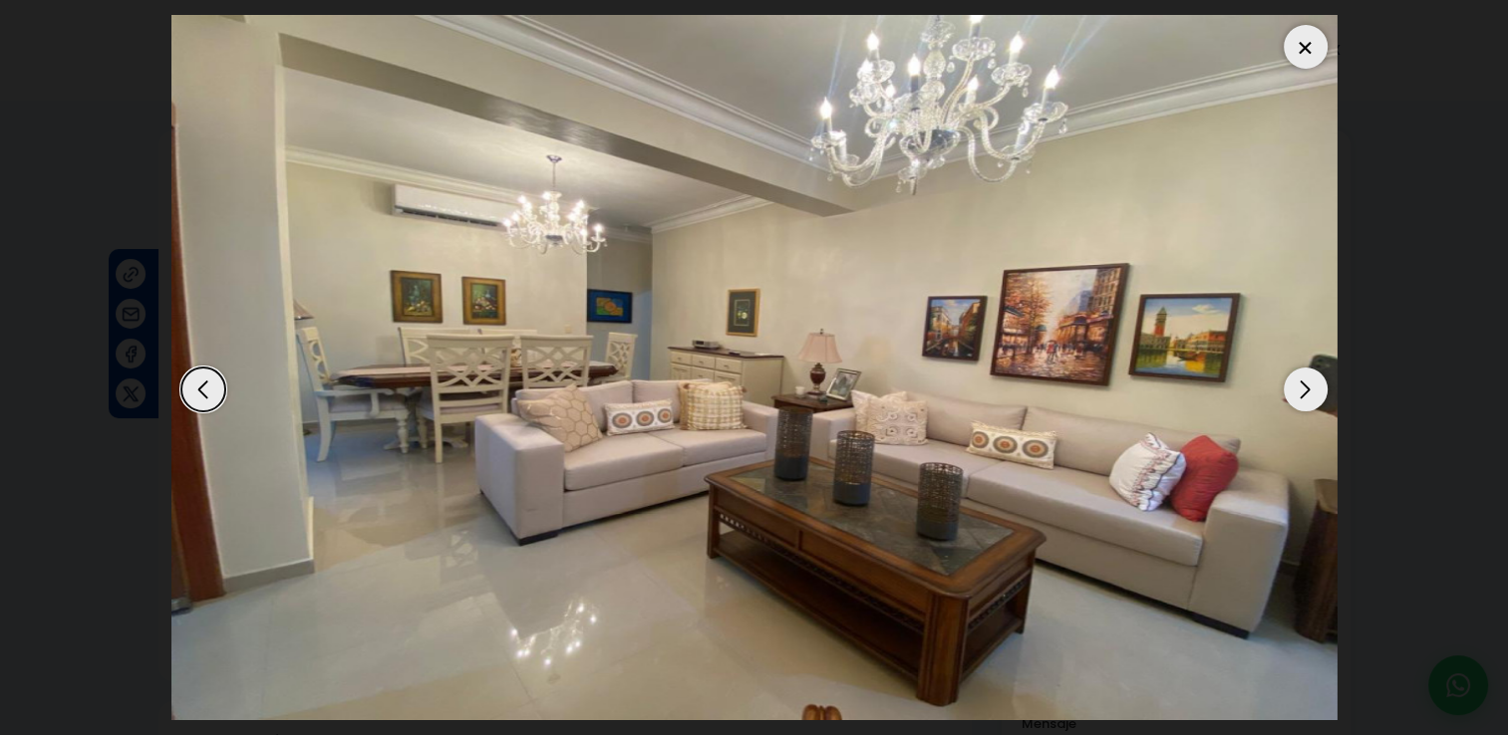
click at [1304, 386] on div "Next slide" at bounding box center [1306, 390] width 44 height 44
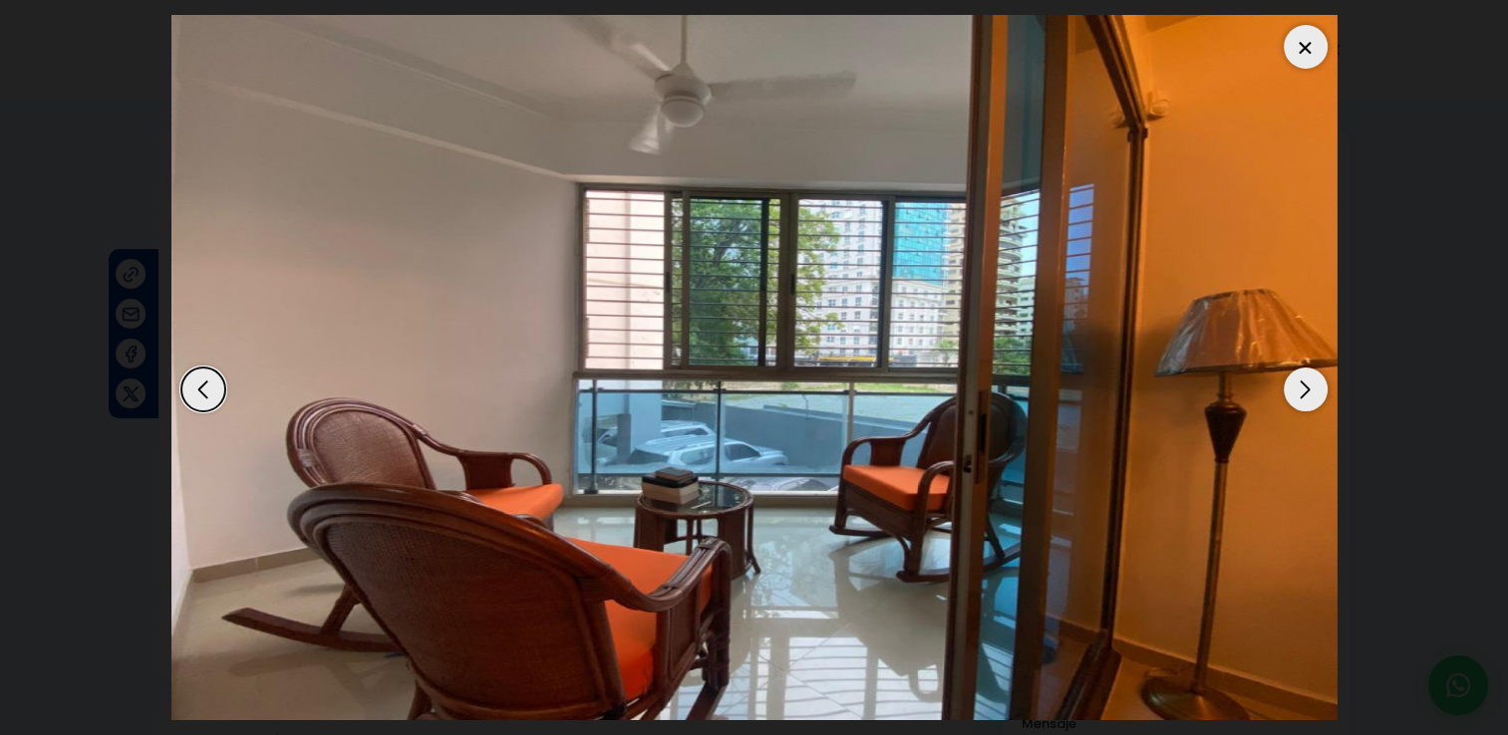
click at [1304, 386] on div "Next slide" at bounding box center [1306, 390] width 44 height 44
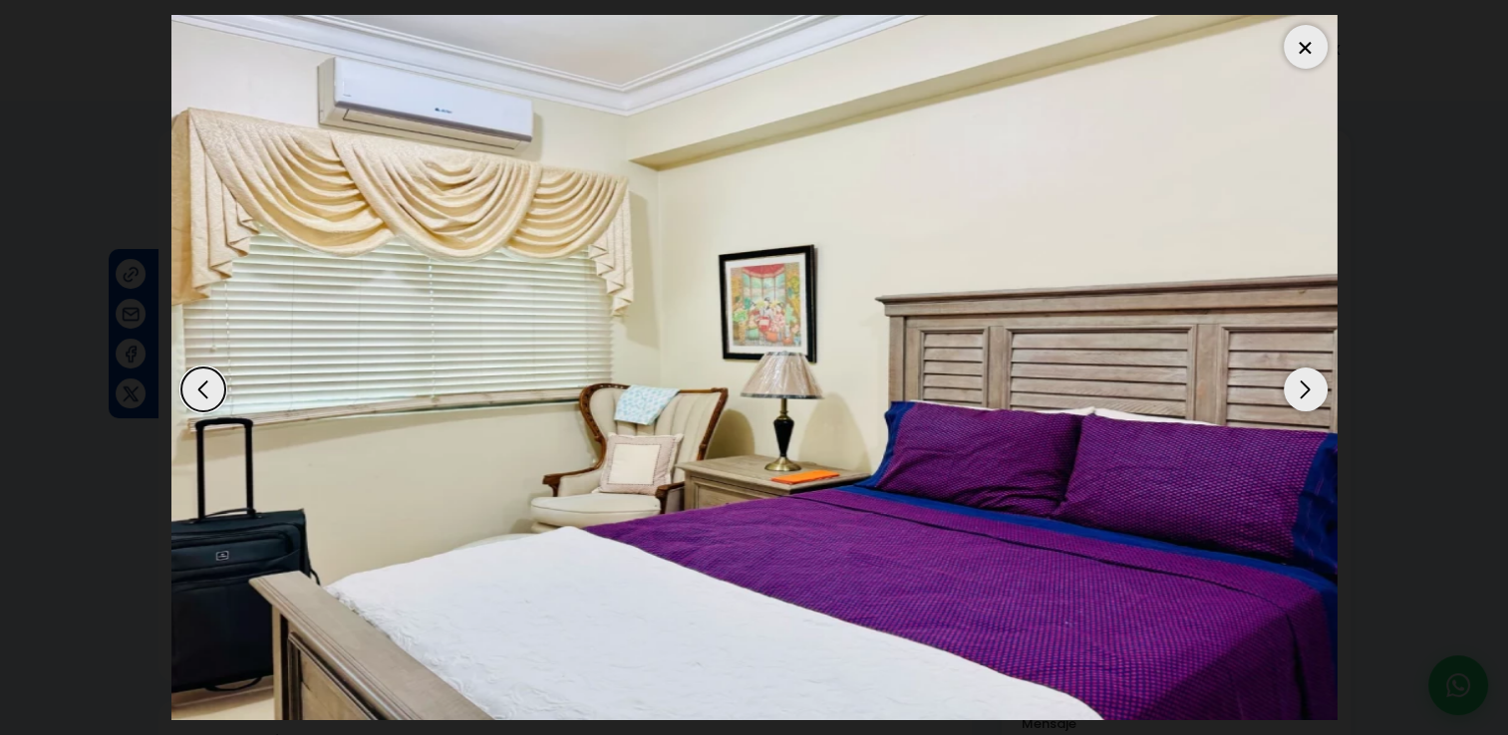
click at [1304, 386] on div "Next slide" at bounding box center [1306, 390] width 44 height 44
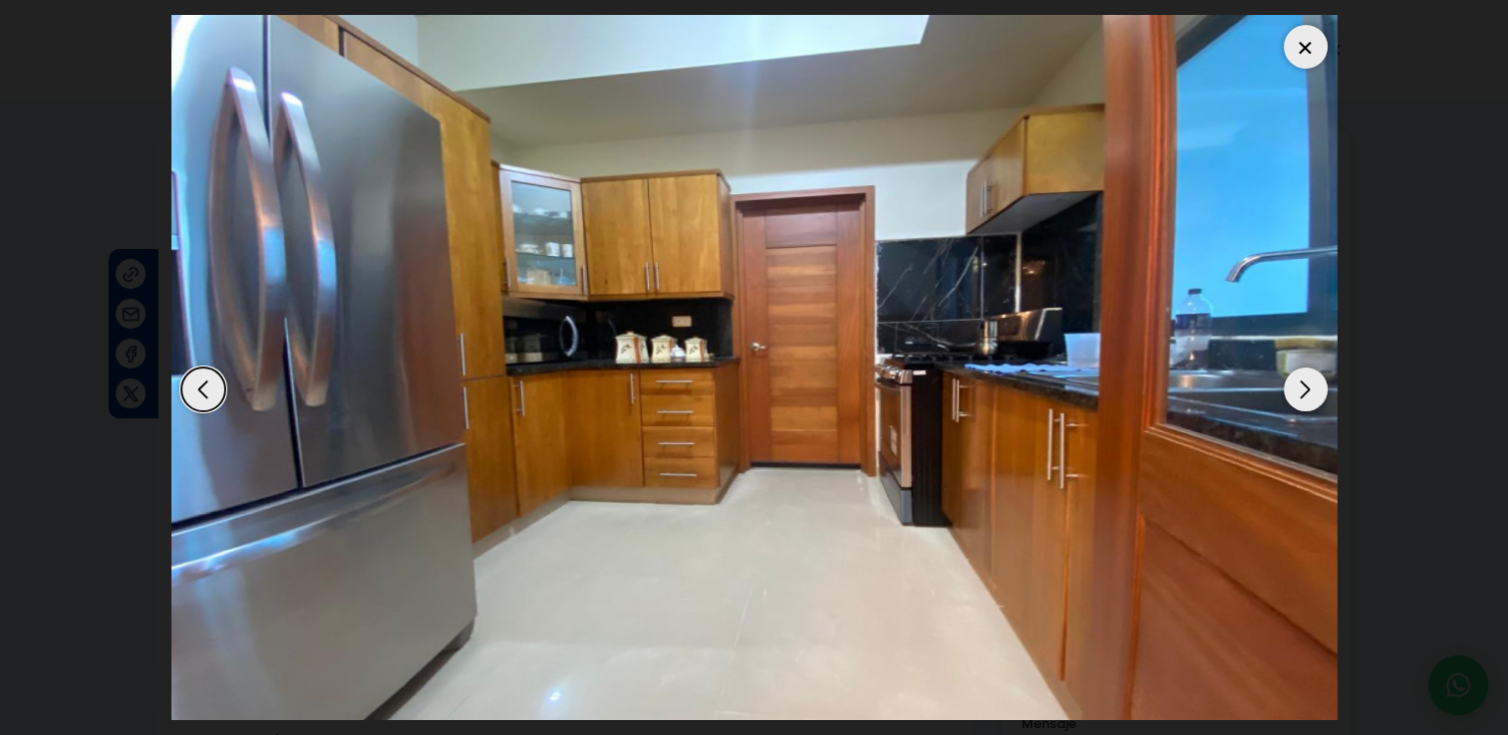
click at [1304, 386] on div "Next slide" at bounding box center [1306, 390] width 44 height 44
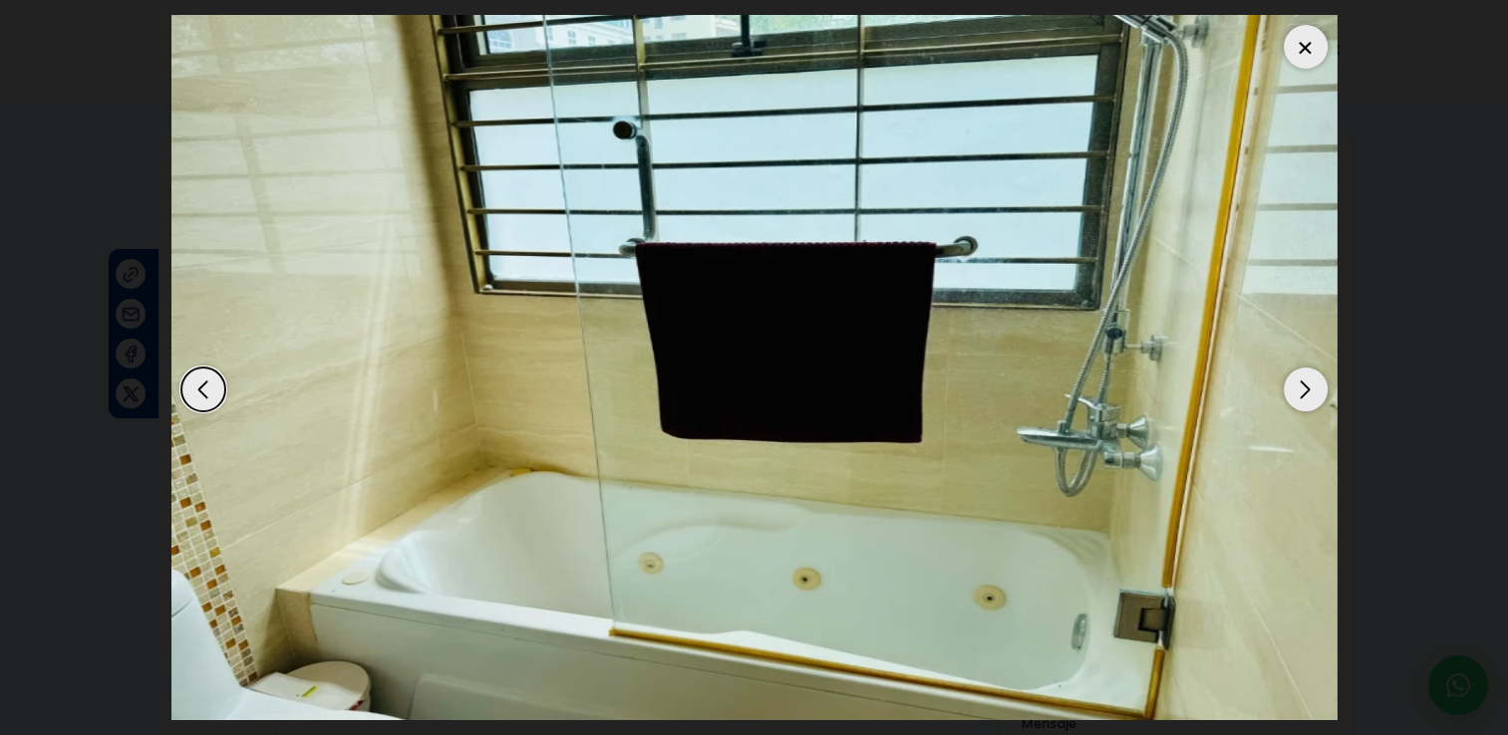
click at [1304, 386] on div "Next slide" at bounding box center [1306, 390] width 44 height 44
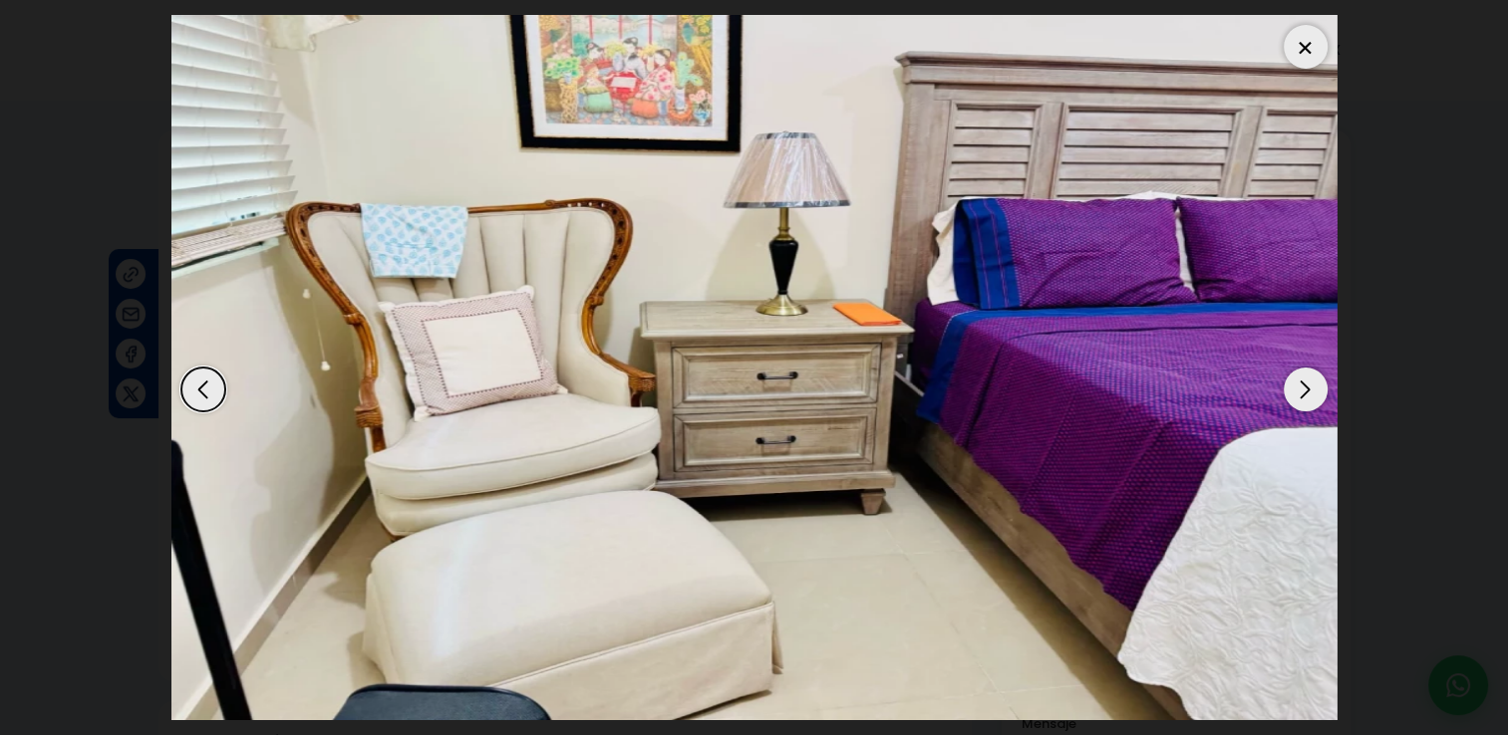
click at [1304, 386] on div "Next slide" at bounding box center [1306, 390] width 44 height 44
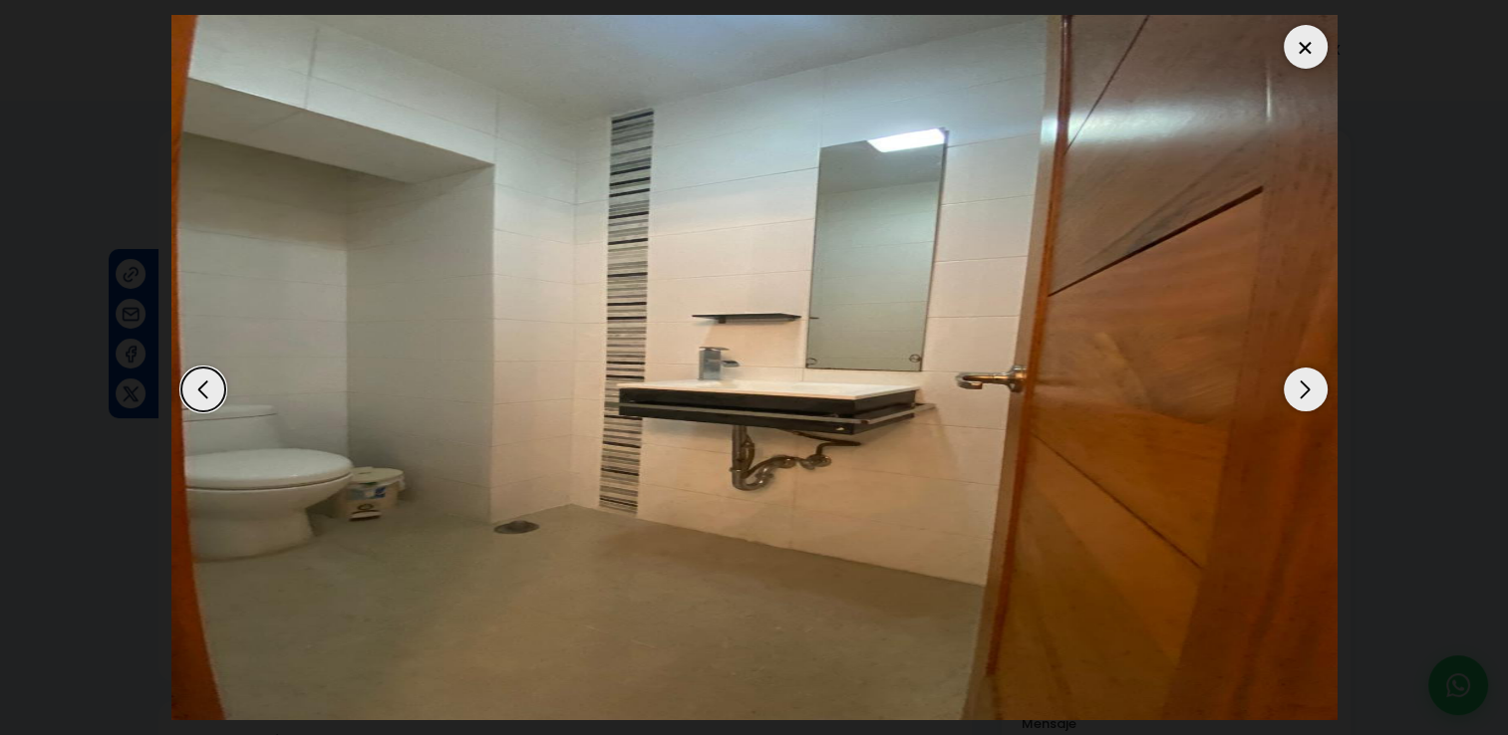
click at [1307, 35] on div at bounding box center [1306, 47] width 44 height 44
